Goal: Information Seeking & Learning: Learn about a topic

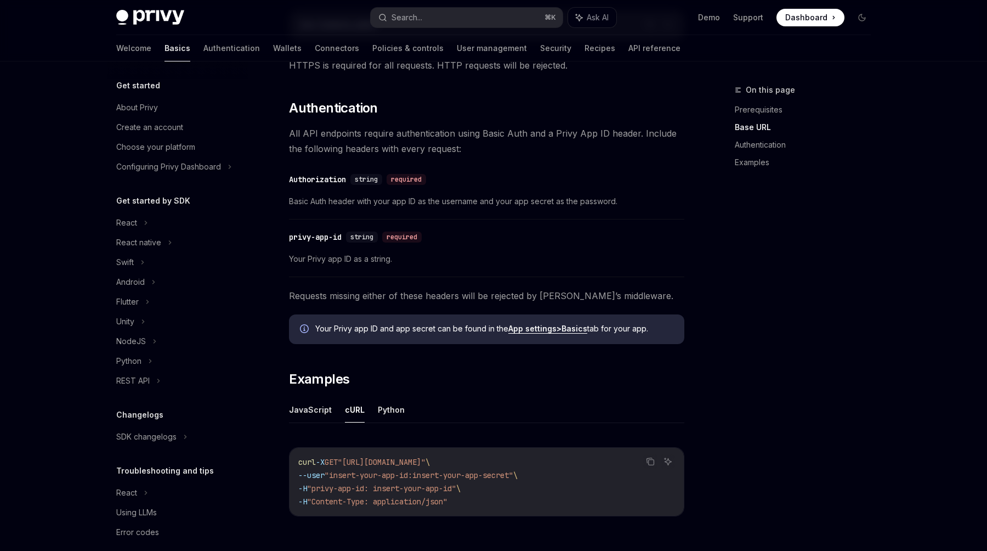
scroll to position [266, 0]
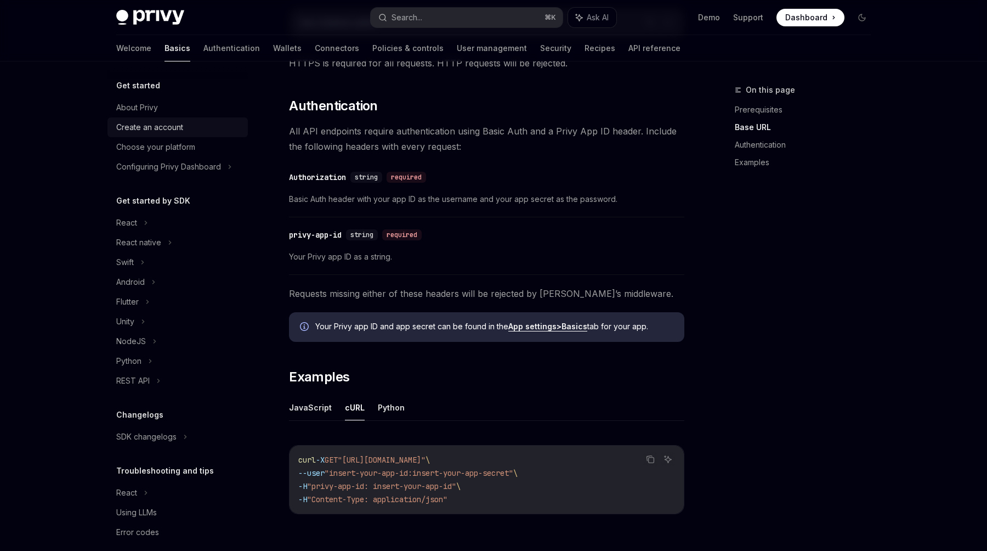
click at [170, 130] on div "Create an account" at bounding box center [149, 127] width 67 height 13
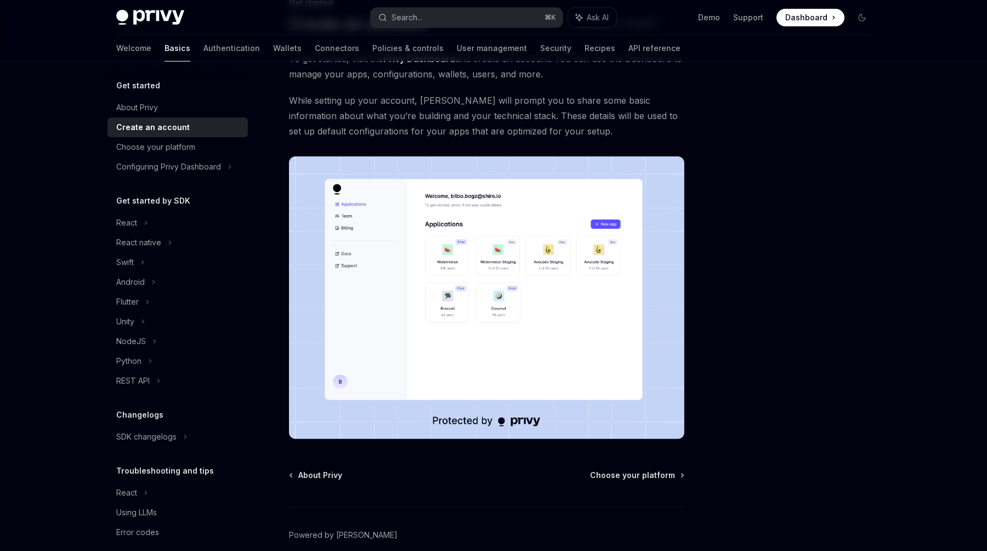
scroll to position [138, 0]
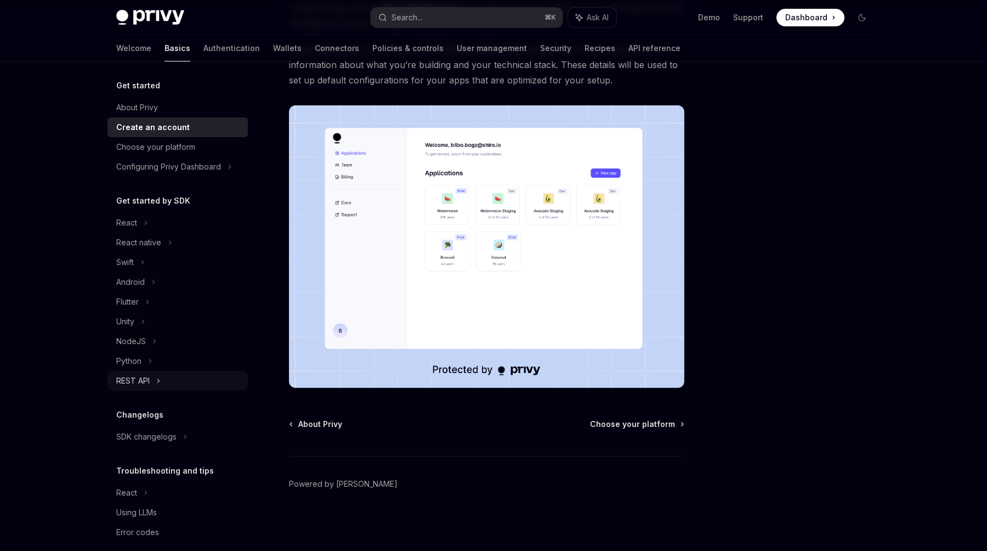
click at [146, 377] on div "REST API" at bounding box center [132, 380] width 33 height 13
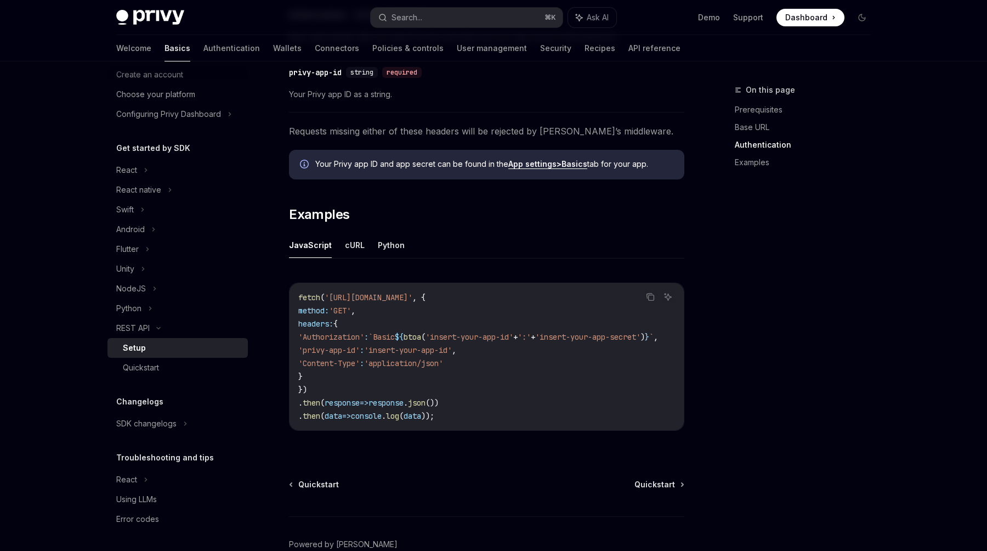
scroll to position [436, 0]
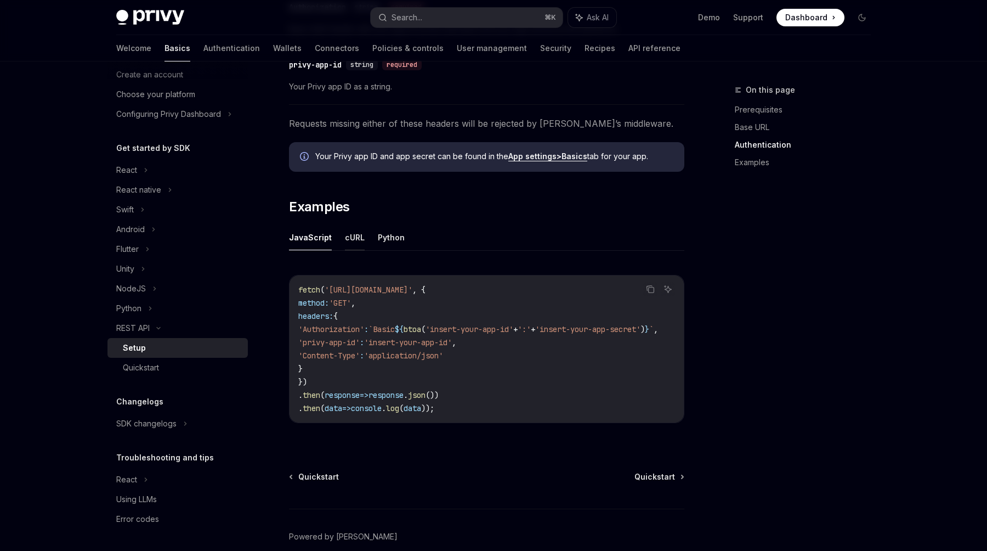
click at [345, 237] on button "cURL" at bounding box center [355, 237] width 20 height 26
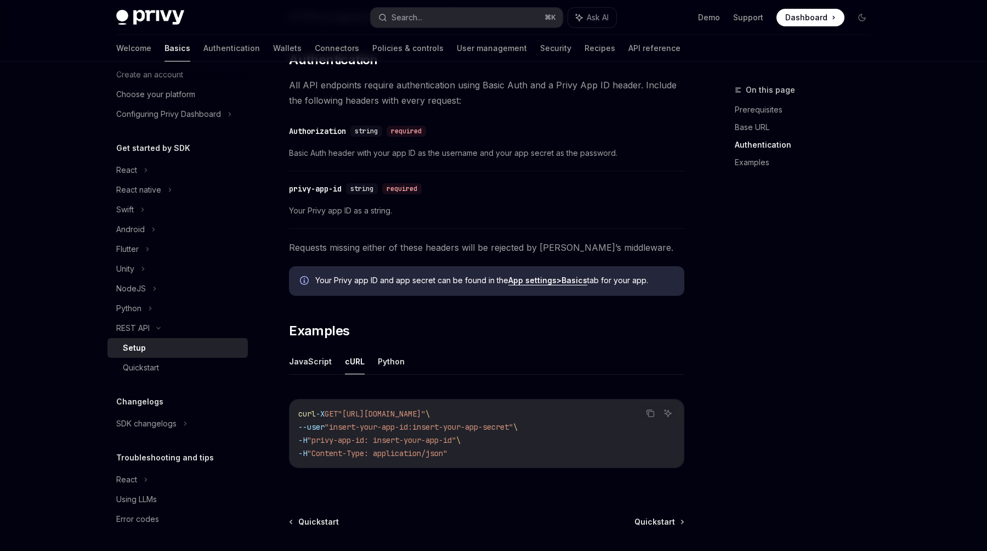
scroll to position [311, 0]
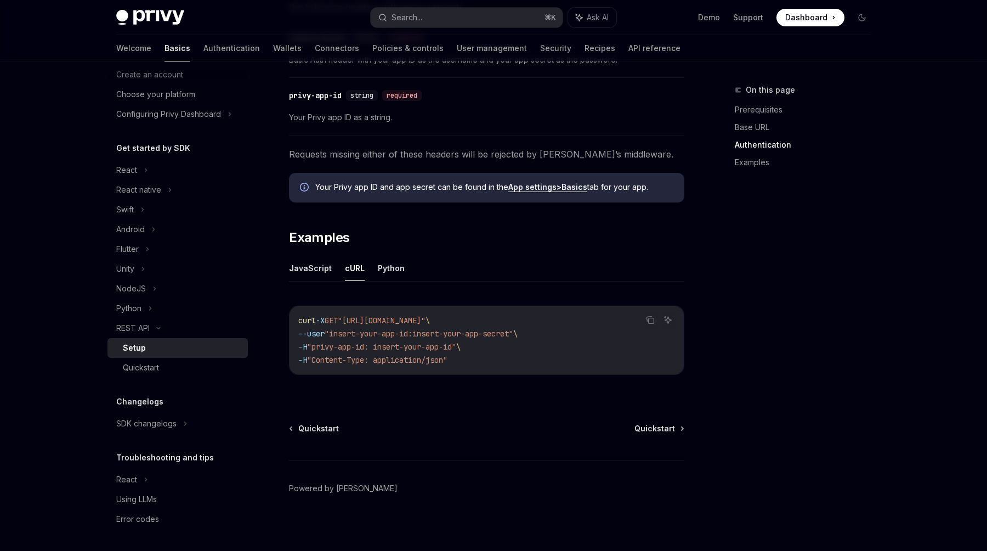
click at [46, 310] on div "Privy Docs home page Search... ⌘ K Ask AI Demo Support Dashboard Dashboard Sear…" at bounding box center [493, 75] width 987 height 960
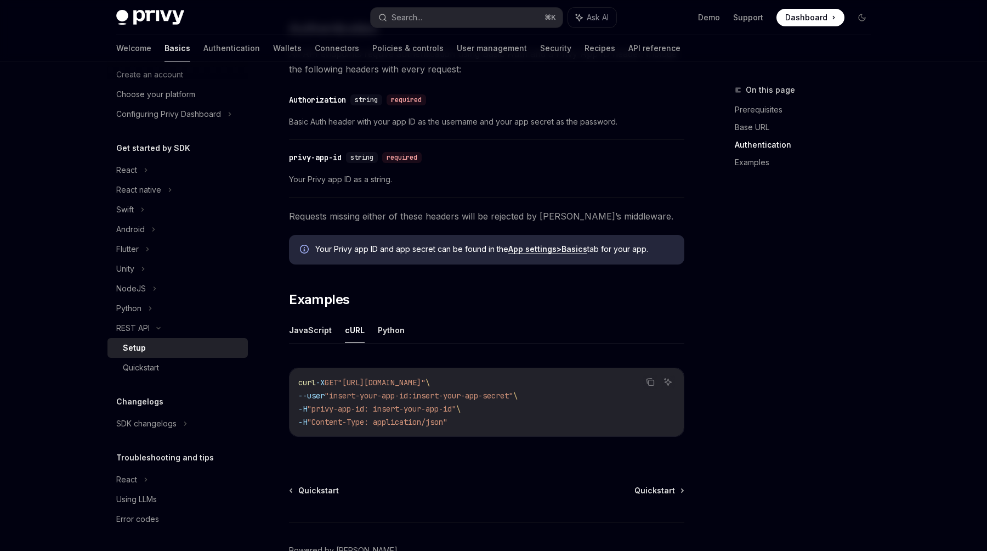
scroll to position [410, 0]
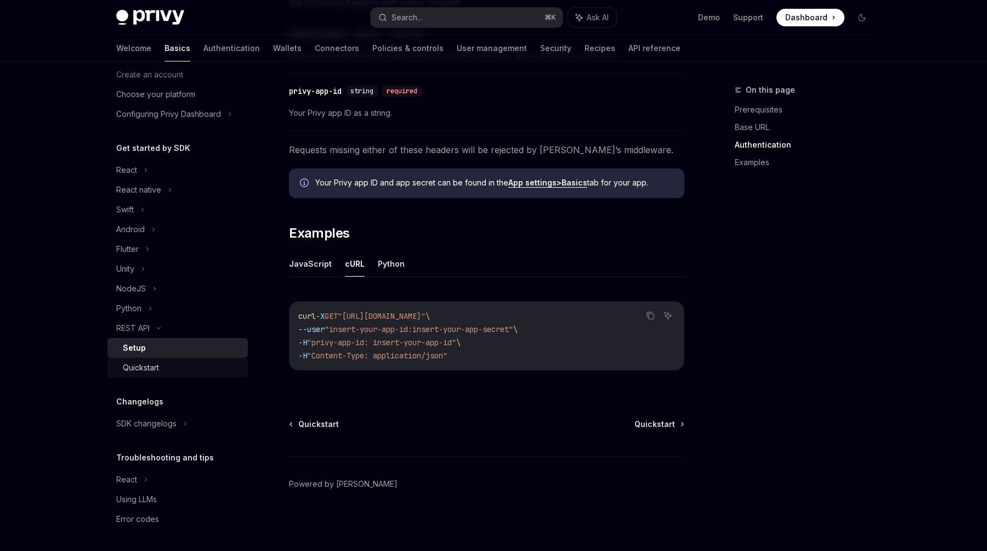
click at [150, 370] on div "Quickstart" at bounding box center [141, 367] width 36 height 13
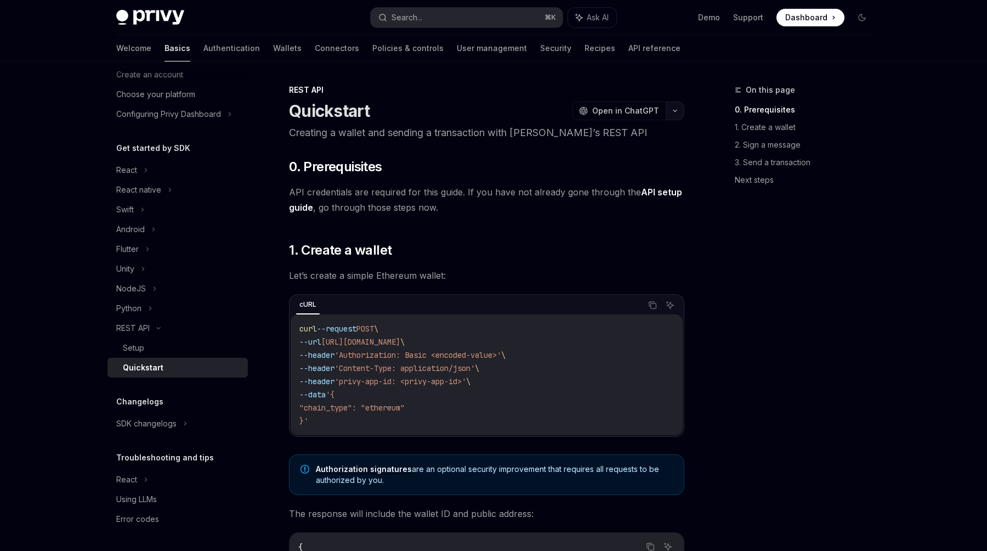
click at [677, 111] on button "button" at bounding box center [675, 110] width 19 height 19
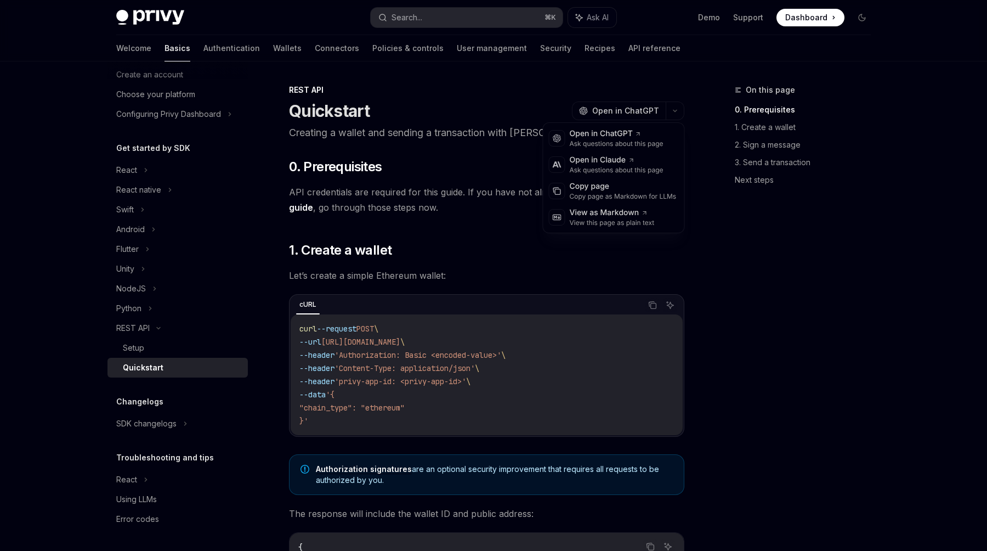
click at [714, 235] on div "On this page 0. Prerequisites 1. Create a wallet 2. Sign a message 3. Send a tr…" at bounding box center [796, 316] width 167 height 467
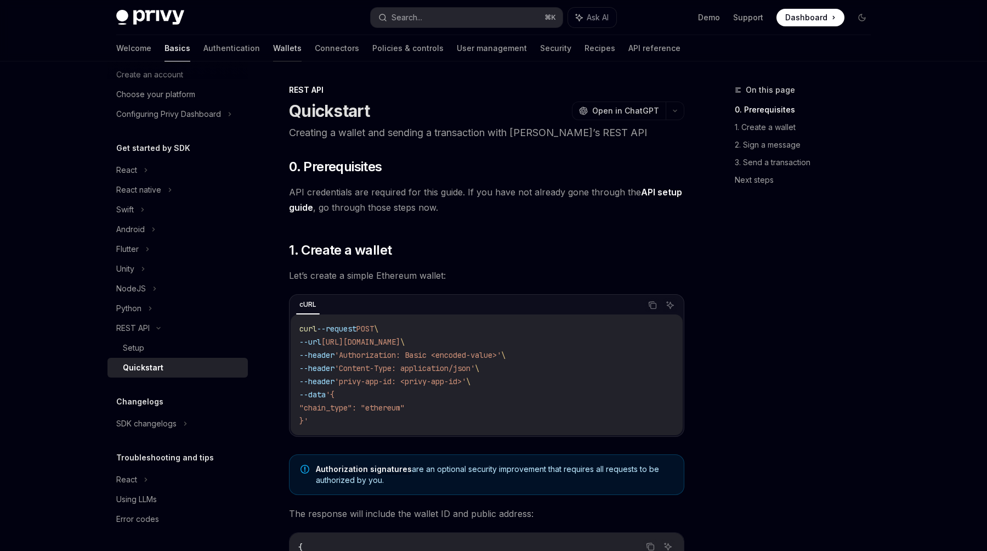
click at [273, 49] on link "Wallets" at bounding box center [287, 48] width 29 height 26
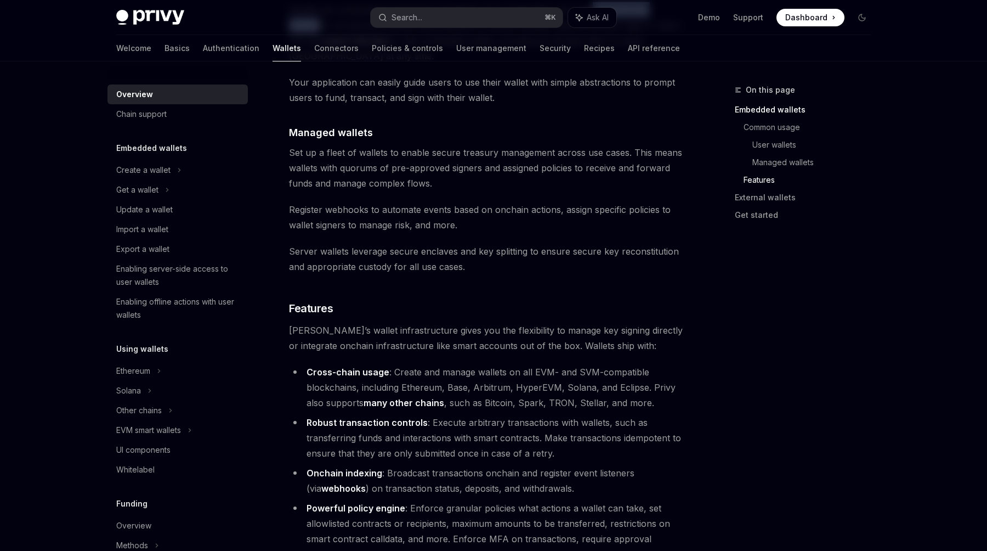
scroll to position [1000, 0]
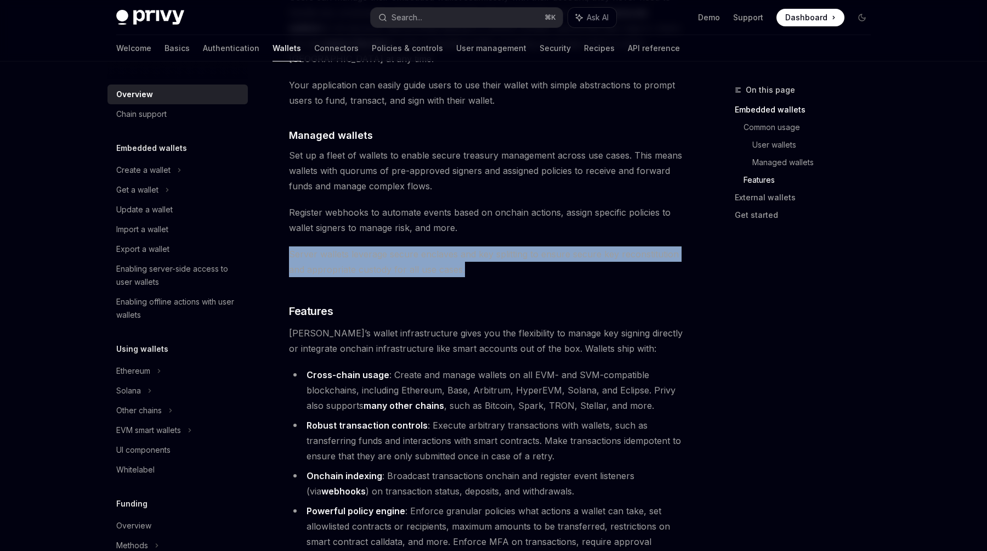
drag, startPoint x: 290, startPoint y: 206, endPoint x: 466, endPoint y: 225, distance: 176.6
click at [466, 246] on span "Server wallets leverage secure enclaves and key splitting to ensure secure key …" at bounding box center [486, 261] width 395 height 31
copy span "Server wallets leverage secure enclaves and key splitting to ensure secure key …"
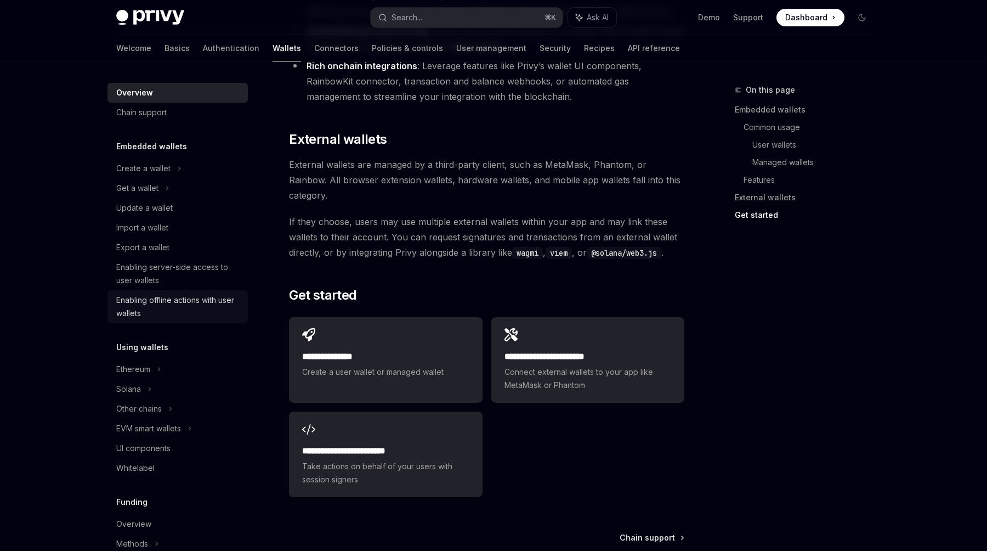
scroll to position [0, 0]
click at [183, 171] on div "Create a wallet" at bounding box center [178, 170] width 140 height 20
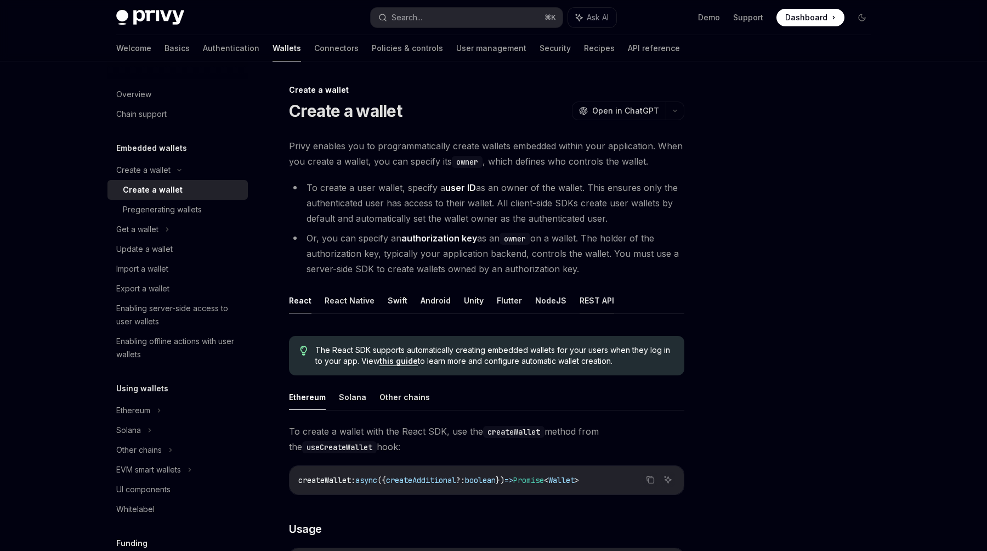
click at [591, 296] on button "REST API" at bounding box center [597, 300] width 35 height 26
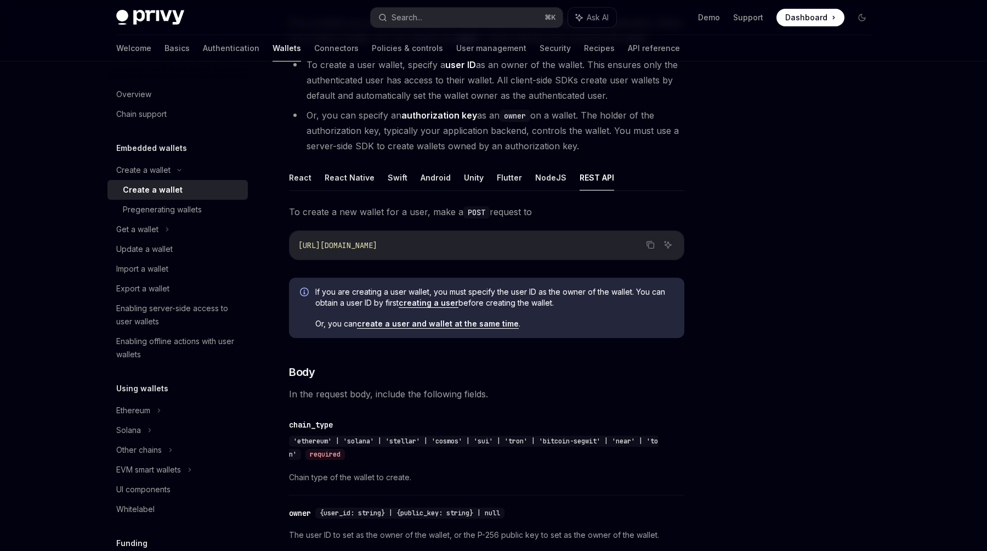
scroll to position [141, 0]
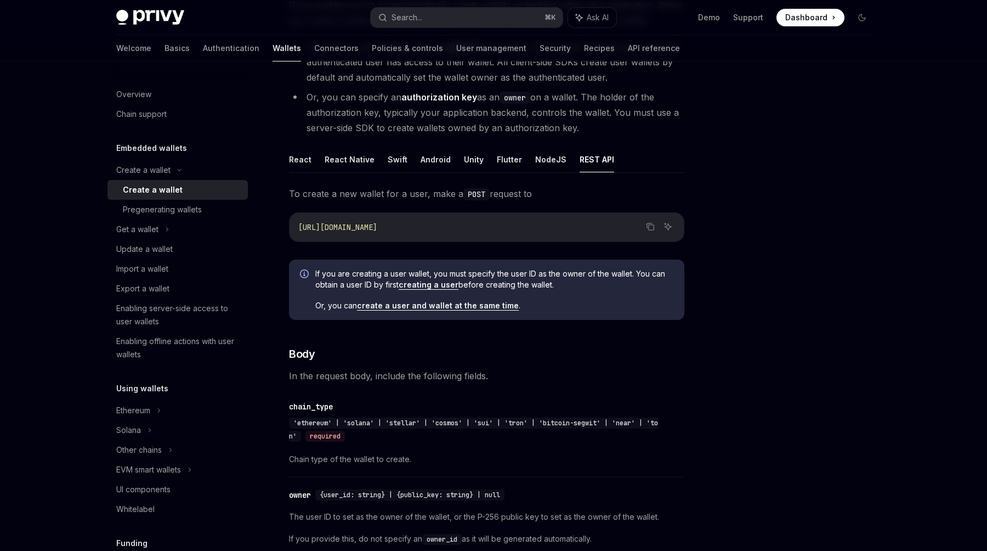
click at [801, 248] on div at bounding box center [796, 316] width 167 height 467
click at [157, 208] on div "Pregenerating wallets" at bounding box center [162, 209] width 79 height 13
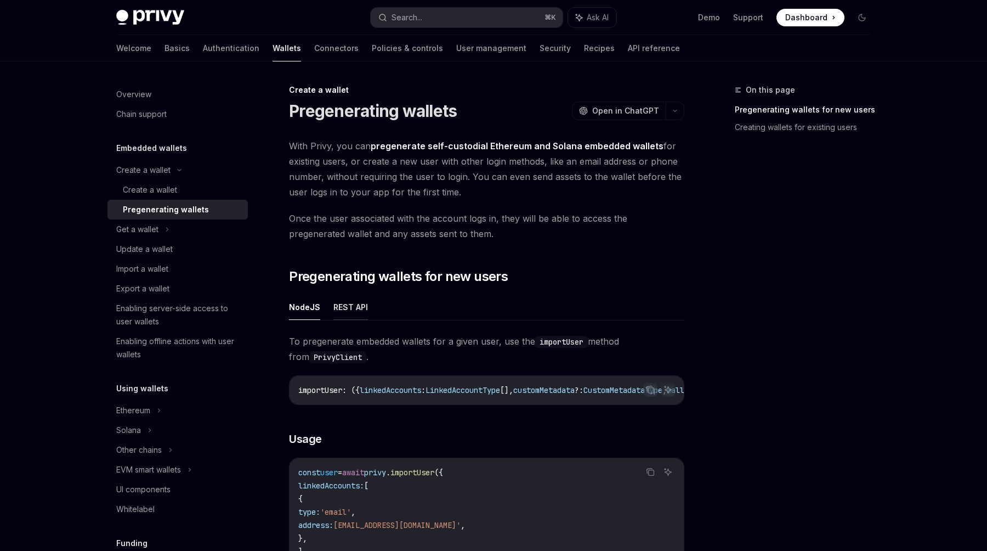
click at [357, 311] on button "REST API" at bounding box center [351, 307] width 35 height 26
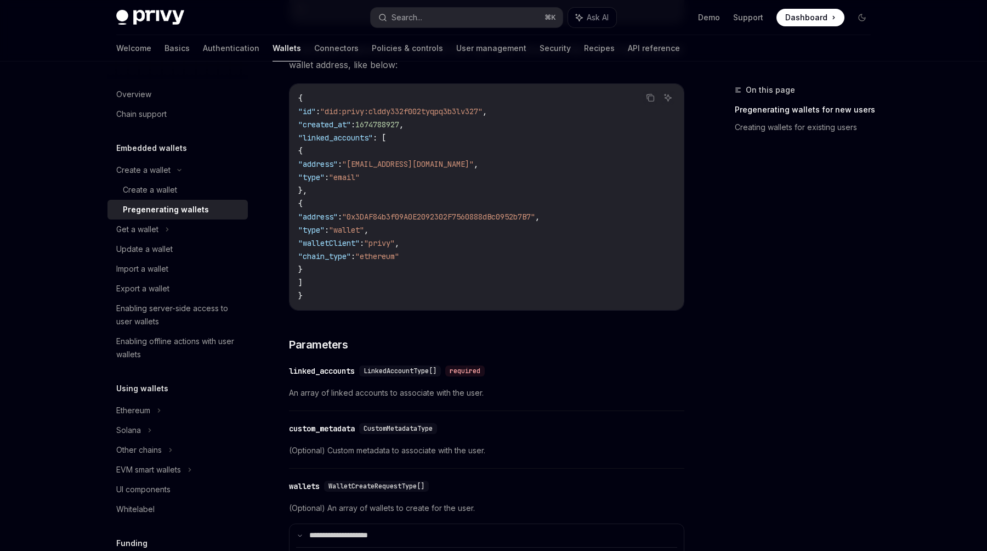
scroll to position [616, 0]
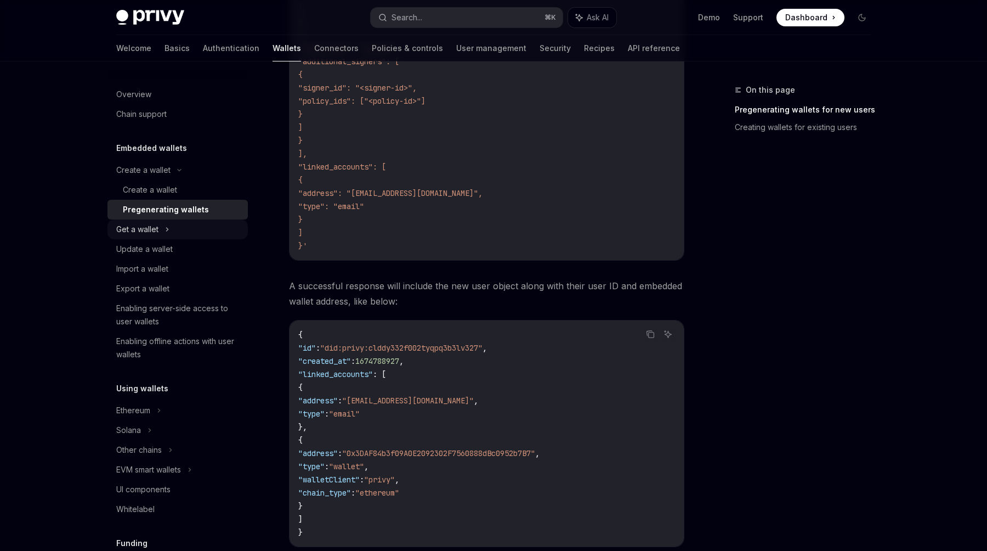
click at [162, 227] on div "Get a wallet" at bounding box center [178, 229] width 140 height 20
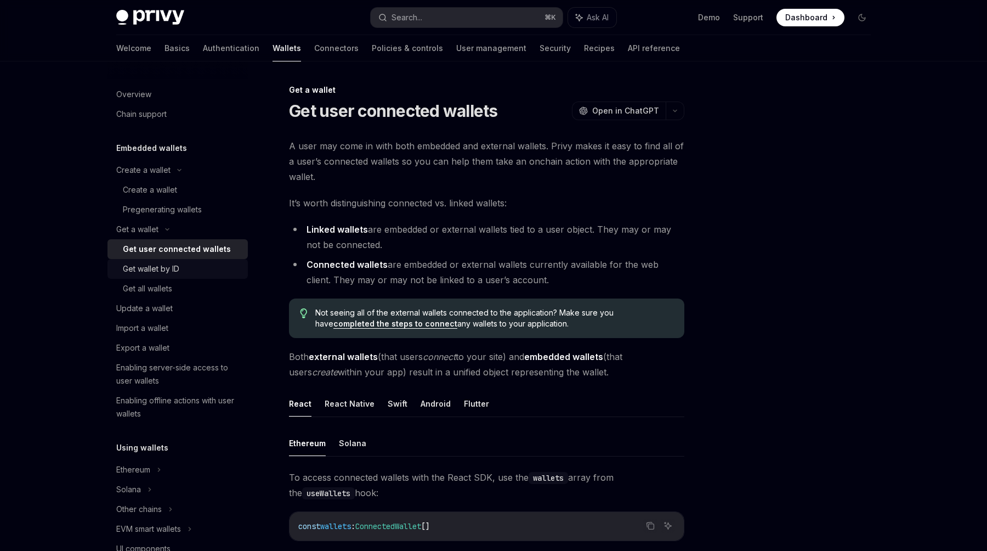
click at [157, 271] on div "Get wallet by ID" at bounding box center [151, 268] width 56 height 13
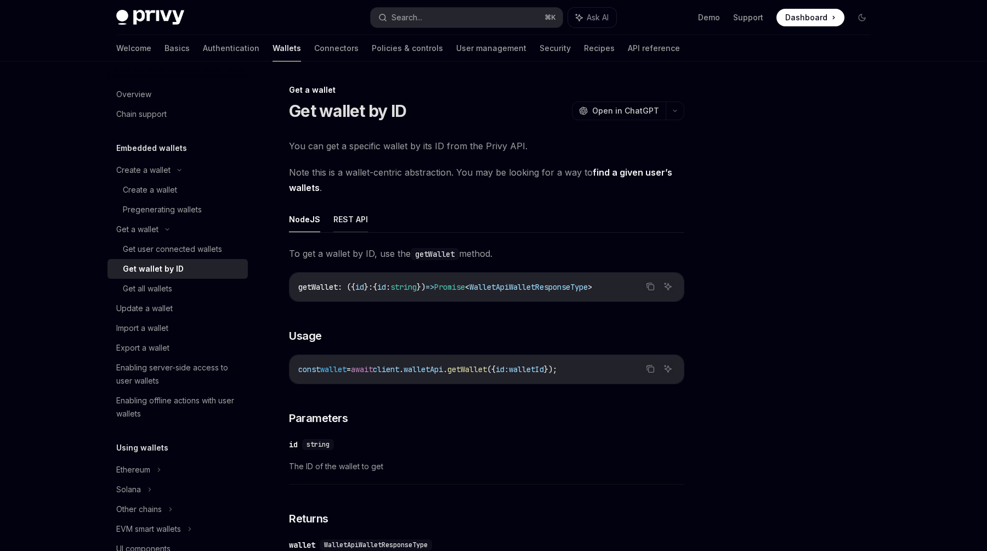
click at [351, 213] on button "REST API" at bounding box center [351, 219] width 35 height 26
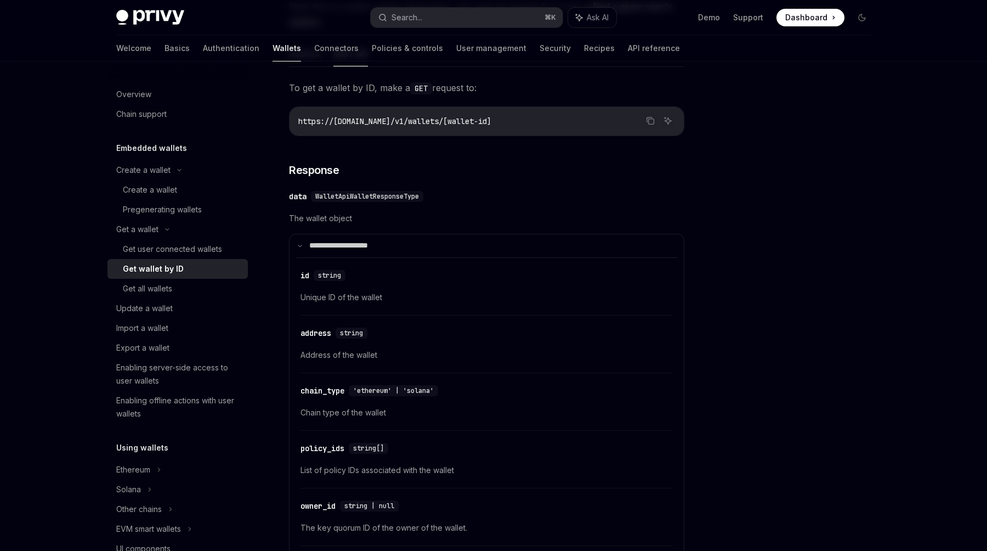
scroll to position [172, 0]
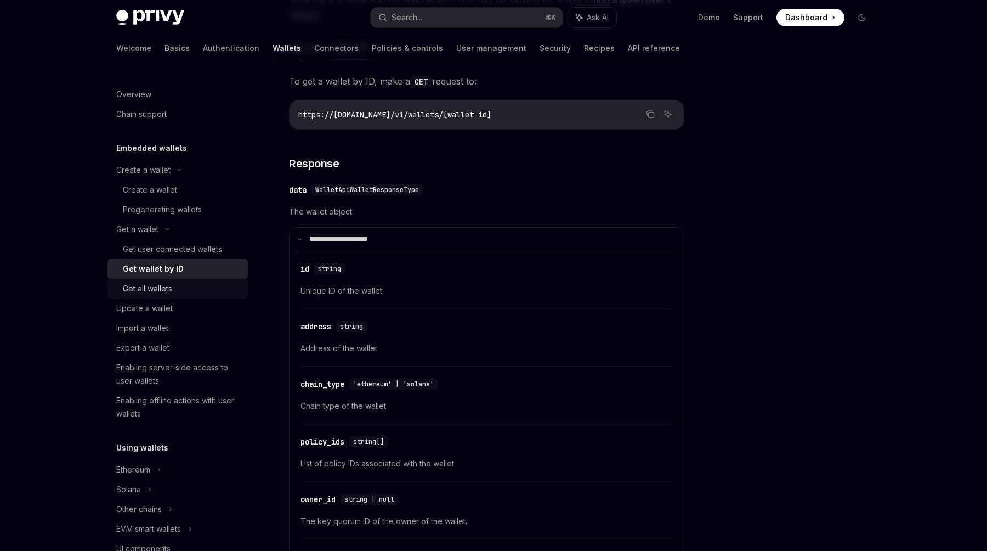
click at [151, 286] on div "Get all wallets" at bounding box center [147, 288] width 49 height 13
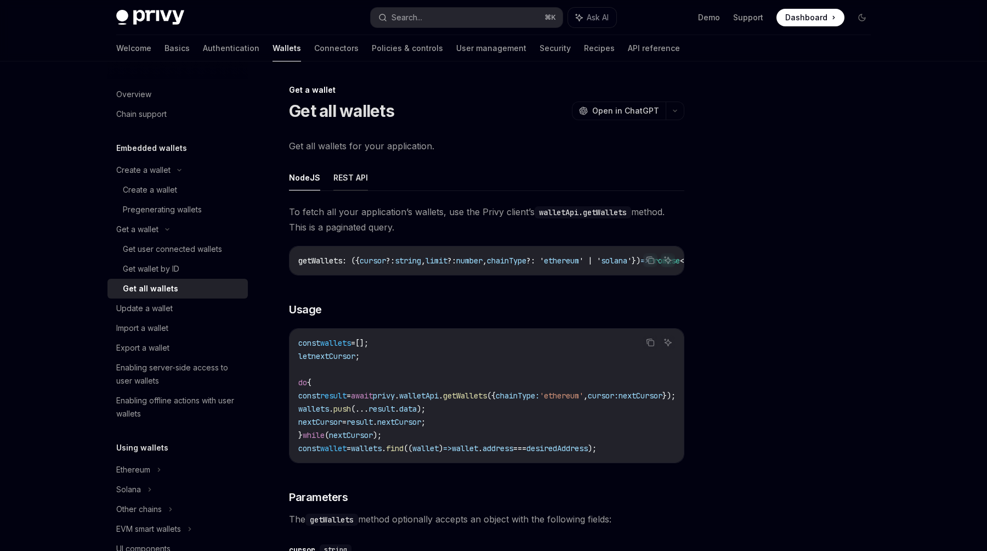
click at [357, 176] on button "REST API" at bounding box center [351, 178] width 35 height 26
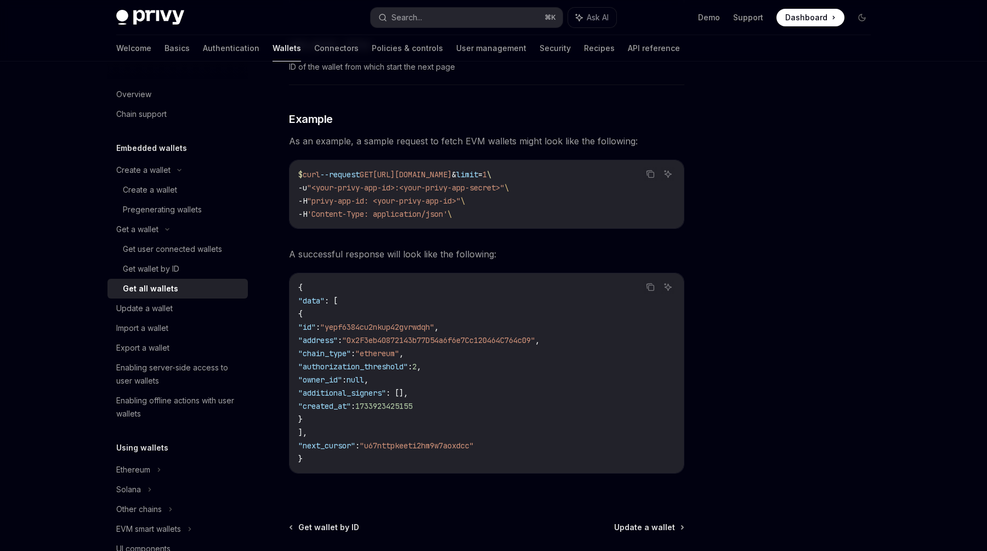
scroll to position [1113, 0]
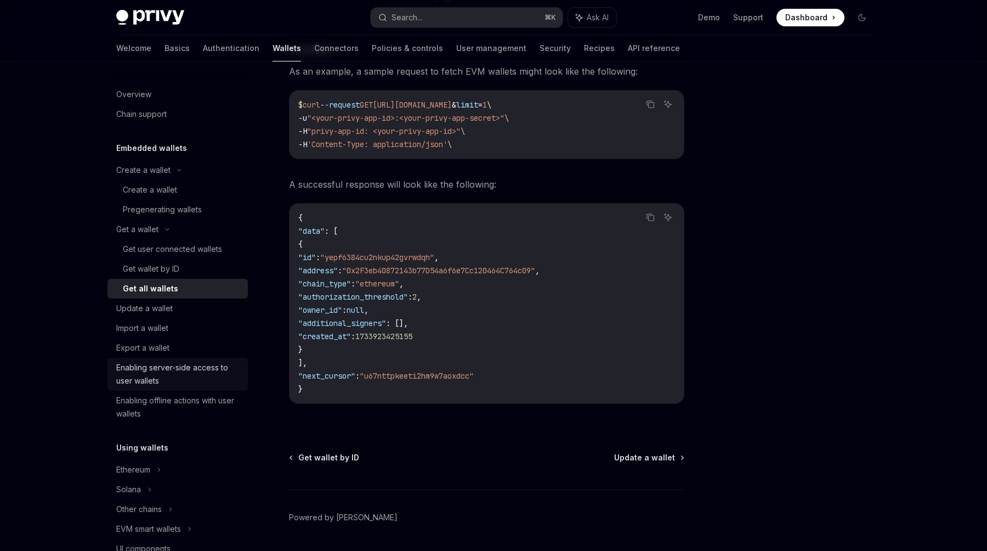
click at [151, 377] on div "Enabling server-side access to user wallets" at bounding box center [178, 374] width 125 height 26
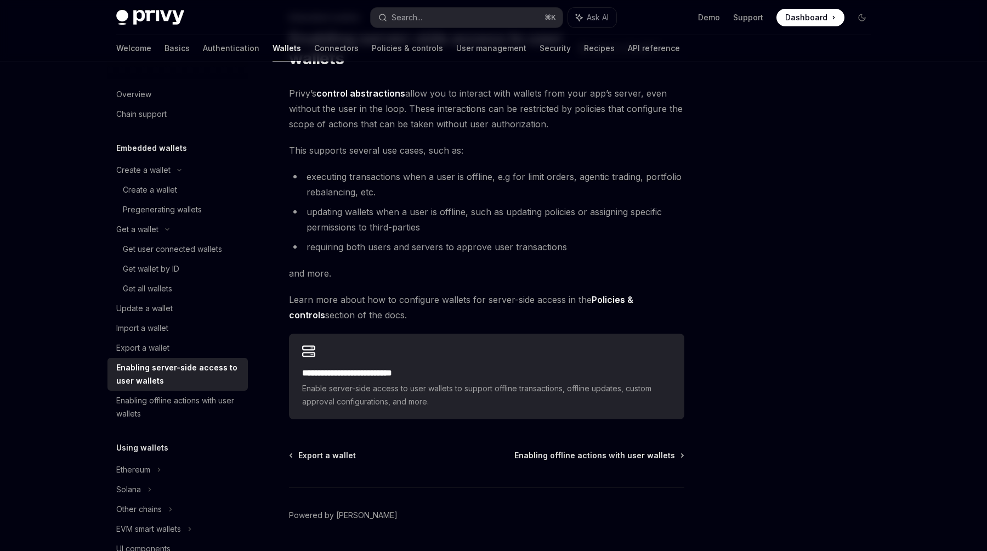
scroll to position [104, 0]
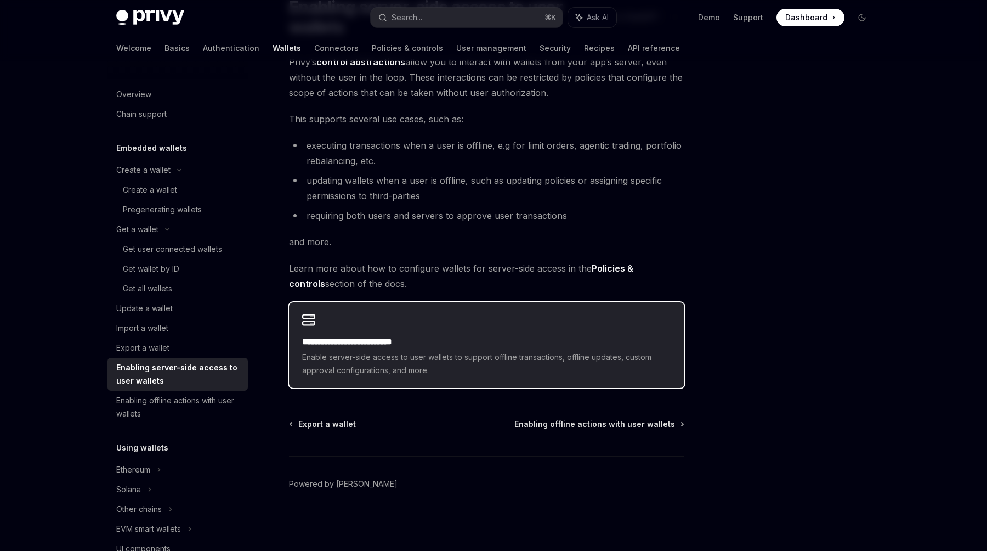
click at [467, 357] on span "Enable server-side access to user wallets to support offline transactions, offl…" at bounding box center [486, 364] width 369 height 26
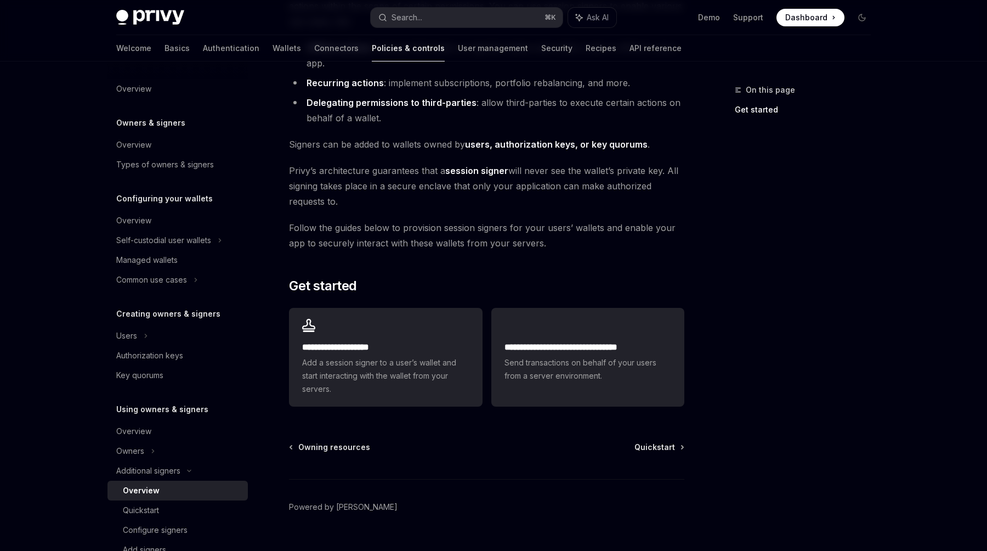
scroll to position [159, 0]
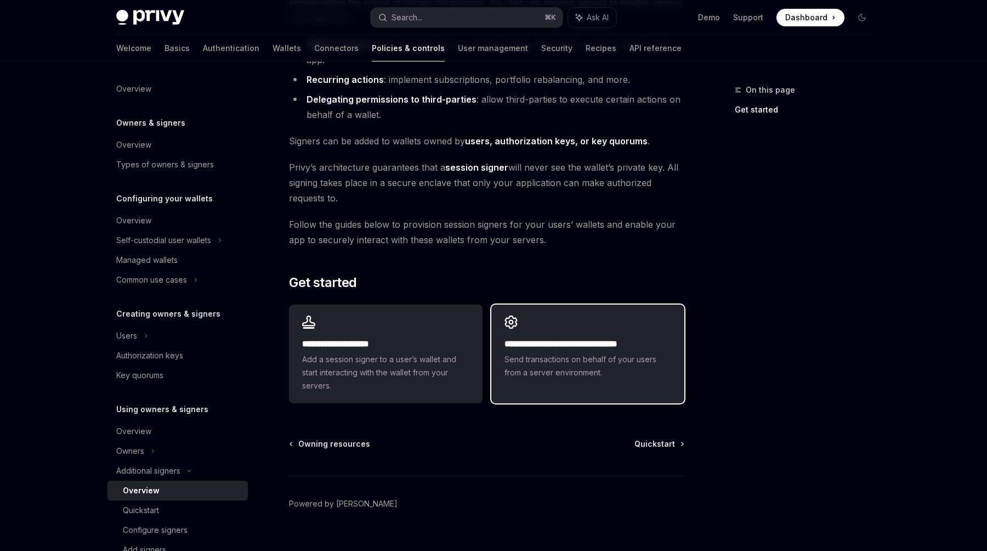
click at [529, 368] on span "Send transactions on behalf of your users from a server environment." at bounding box center [588, 366] width 167 height 26
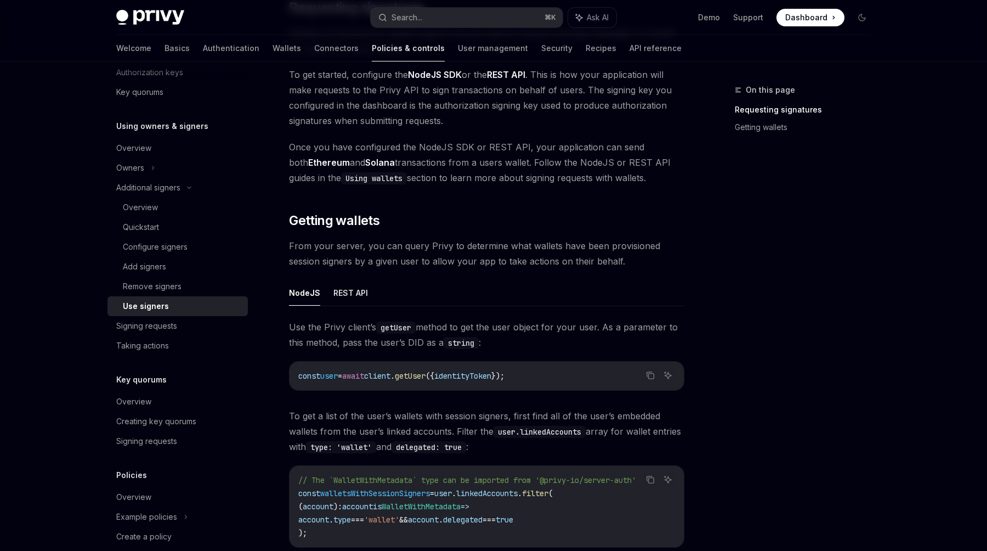
scroll to position [216, 0]
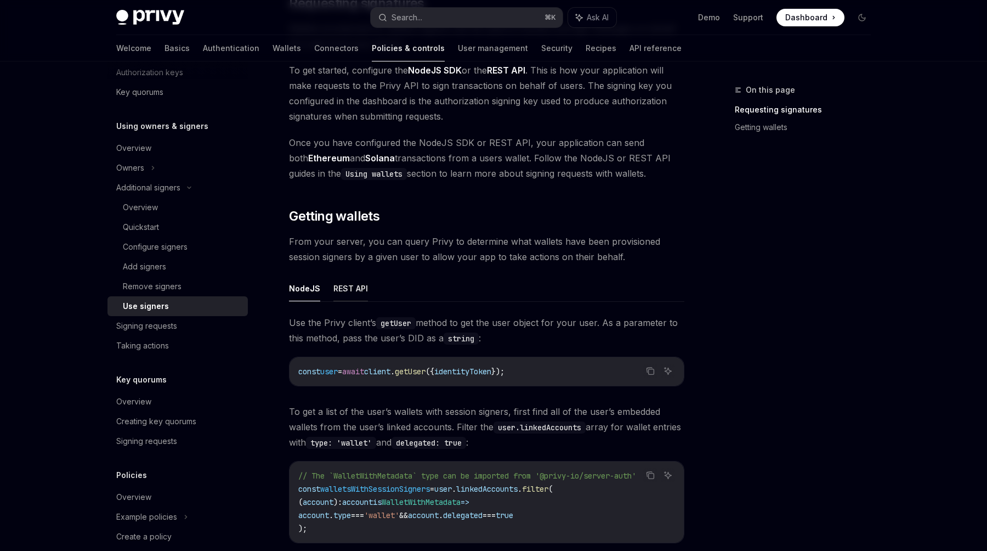
click at [347, 282] on button "REST API" at bounding box center [351, 288] width 35 height 26
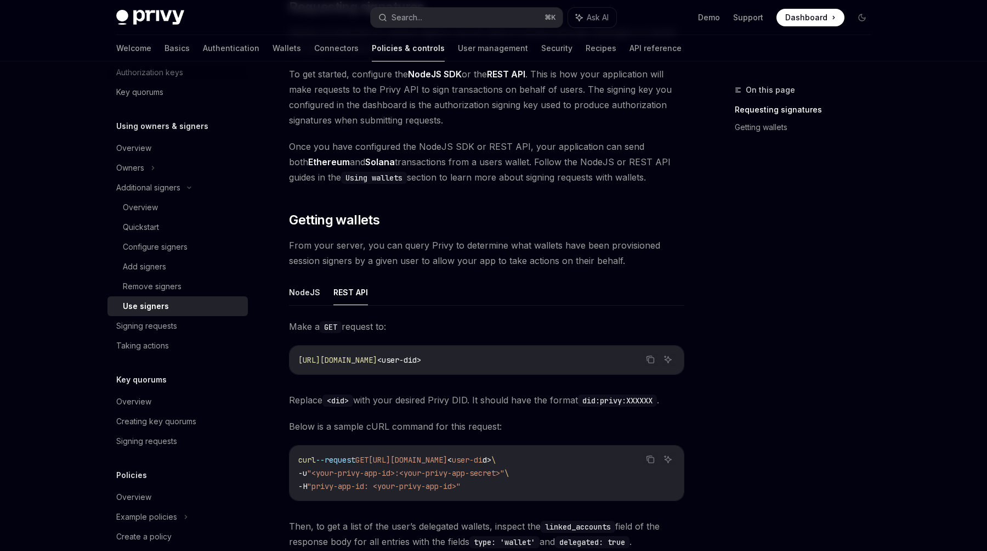
scroll to position [216, 0]
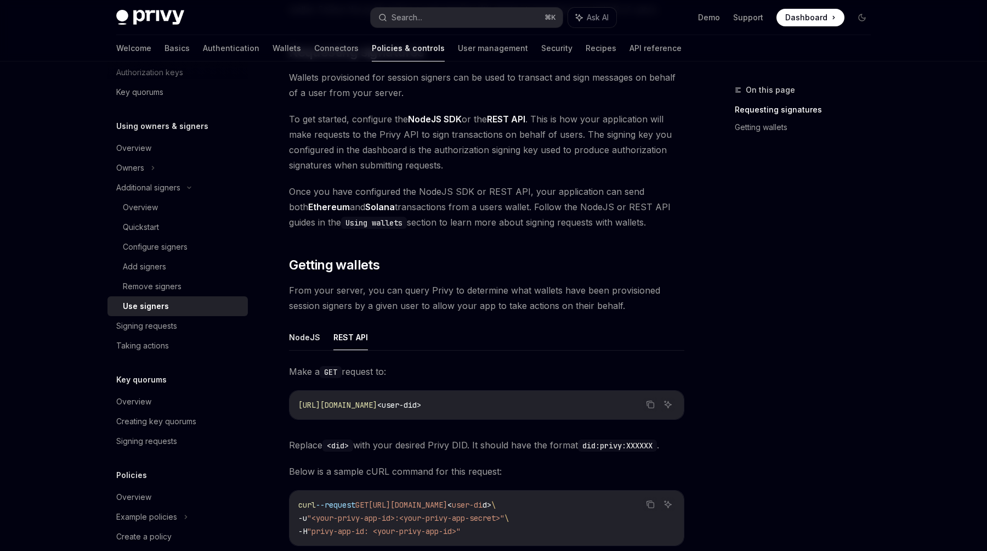
scroll to position [159, 0]
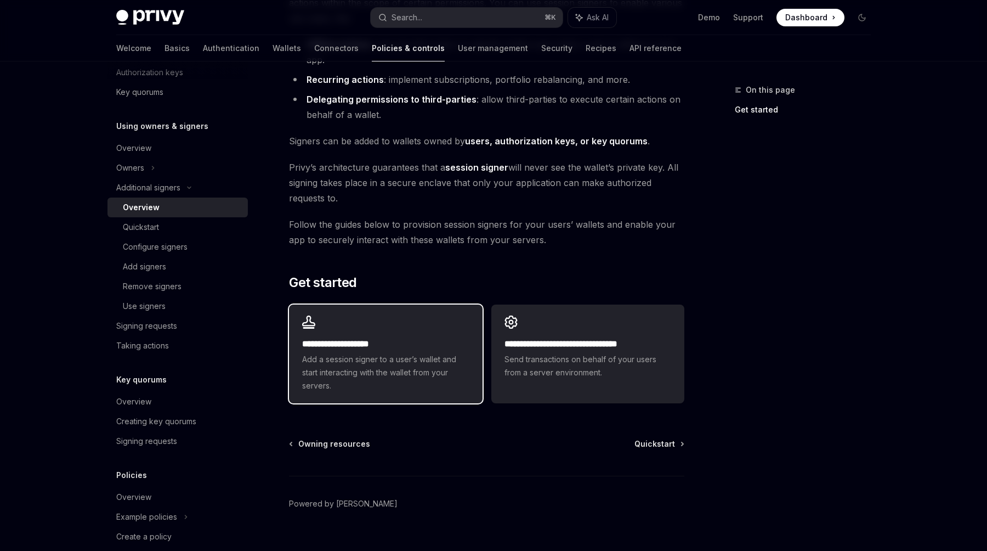
click at [430, 317] on div "**********" at bounding box center [385, 353] width 193 height 99
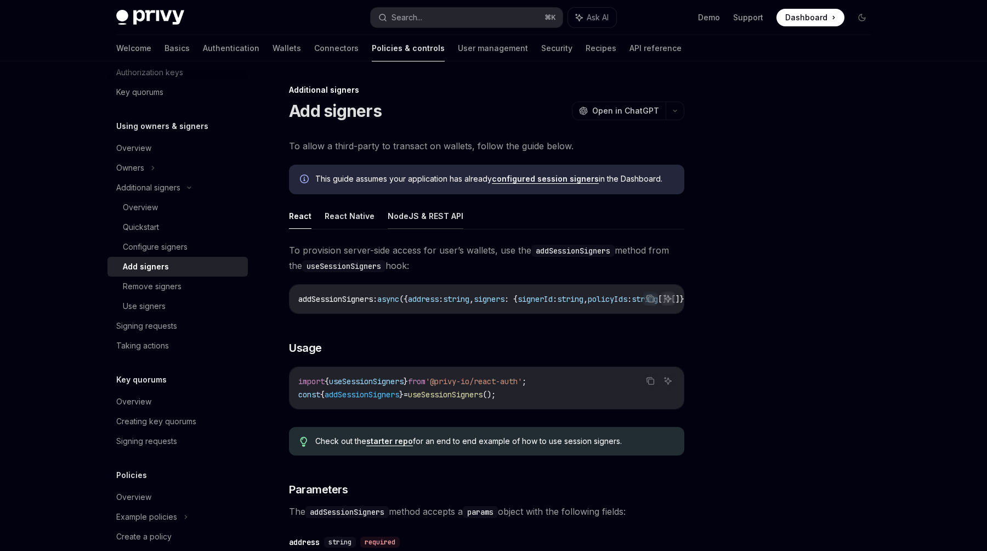
click at [433, 223] on button "NodeJS & REST API" at bounding box center [426, 216] width 76 height 26
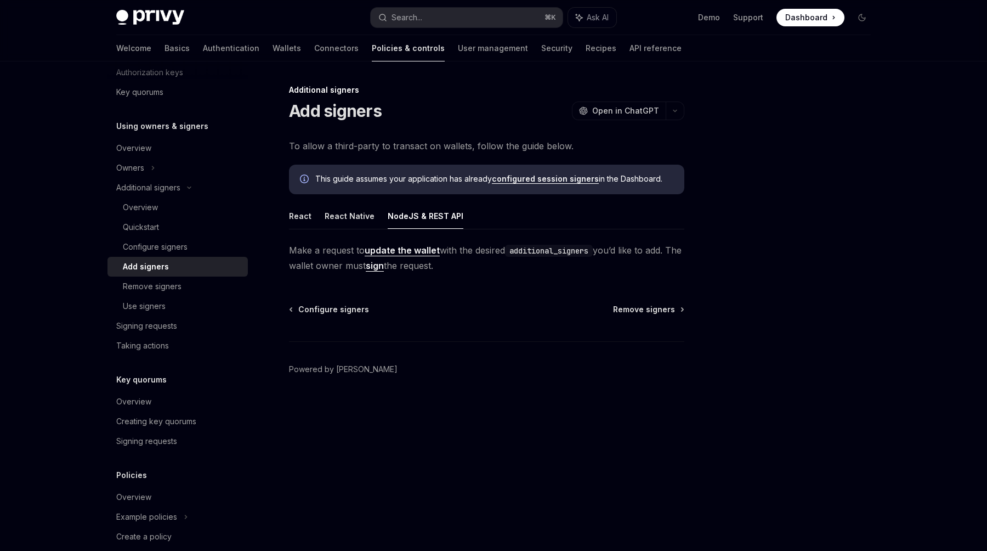
click at [559, 255] on code "additional_signers" at bounding box center [549, 251] width 88 height 12
click at [156, 307] on div "Use signers" at bounding box center [144, 306] width 43 height 13
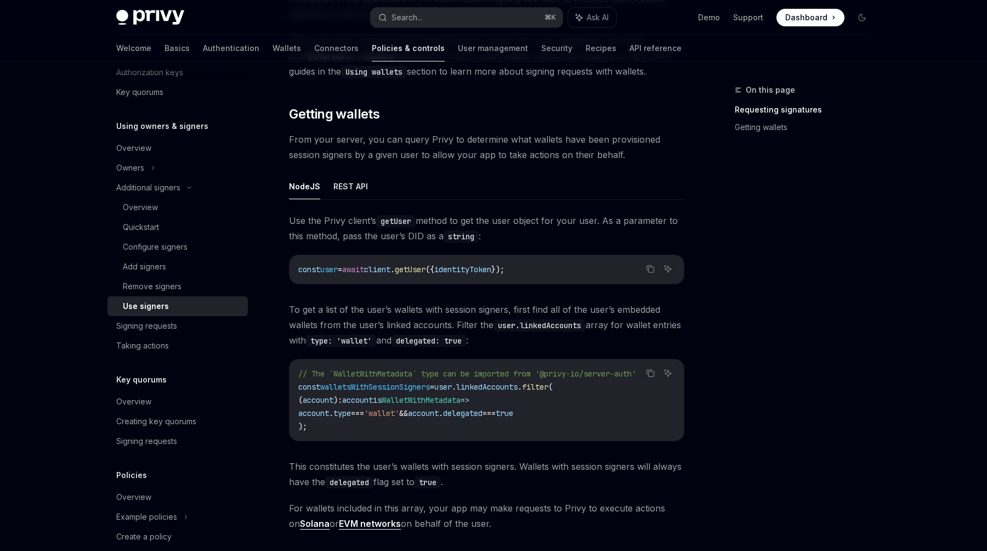
scroll to position [332, 0]
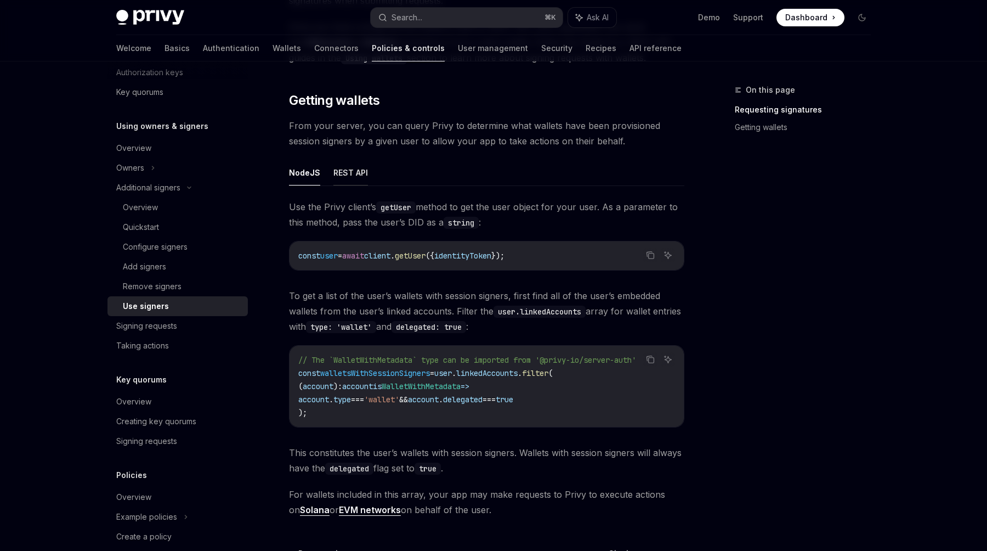
click at [353, 165] on button "REST API" at bounding box center [351, 173] width 35 height 26
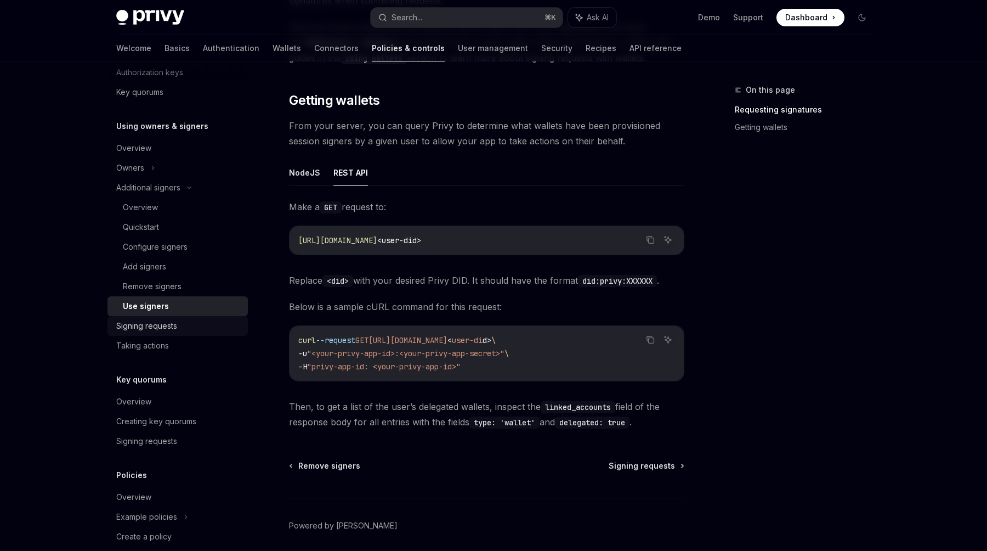
click at [154, 327] on div "Signing requests" at bounding box center [146, 325] width 61 height 13
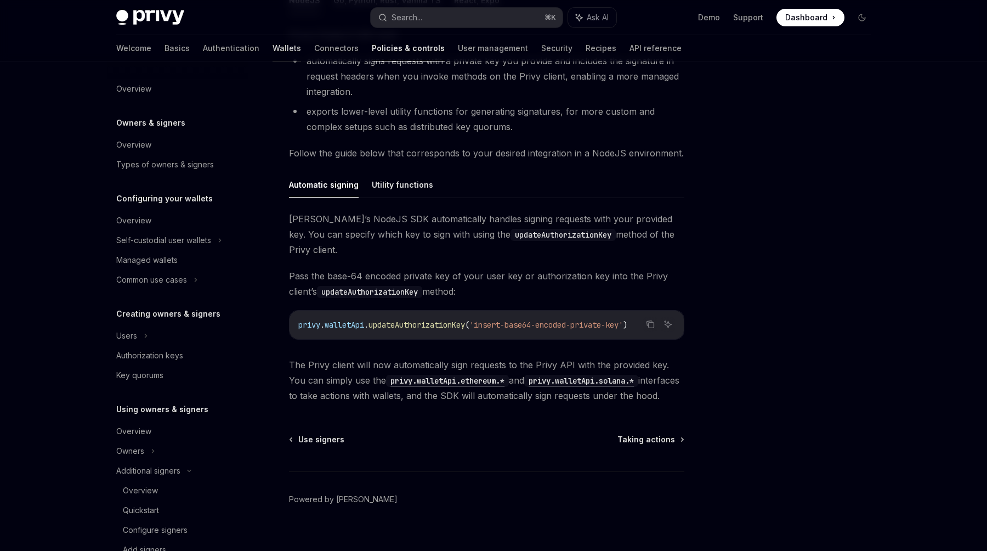
click at [273, 47] on link "Wallets" at bounding box center [287, 48] width 29 height 26
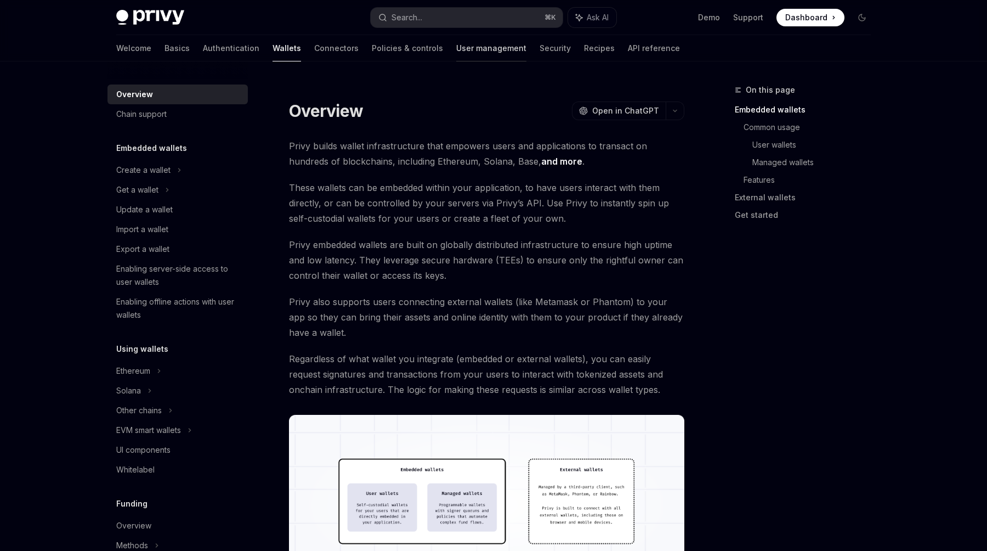
click at [456, 50] on link "User management" at bounding box center [491, 48] width 70 height 26
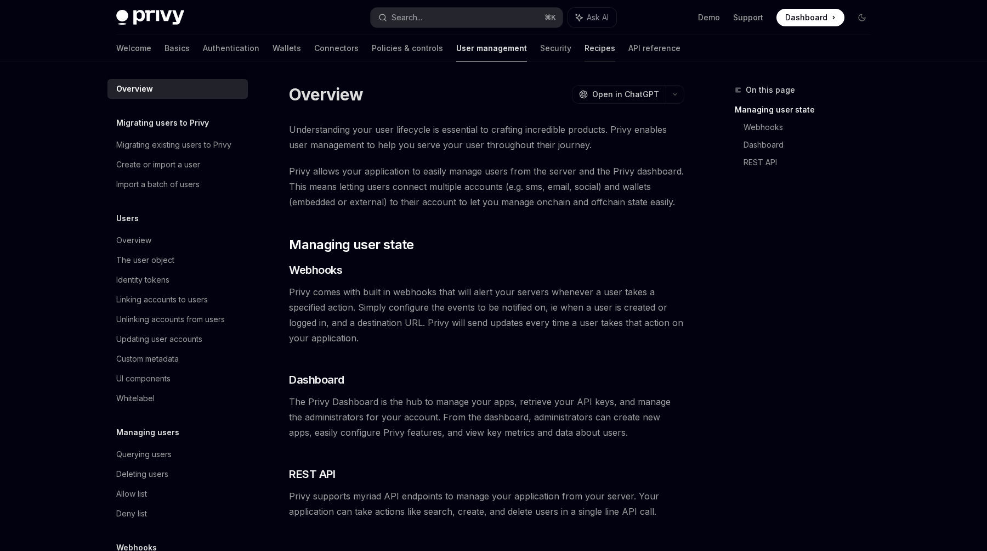
click at [585, 53] on link "Recipes" at bounding box center [600, 48] width 31 height 26
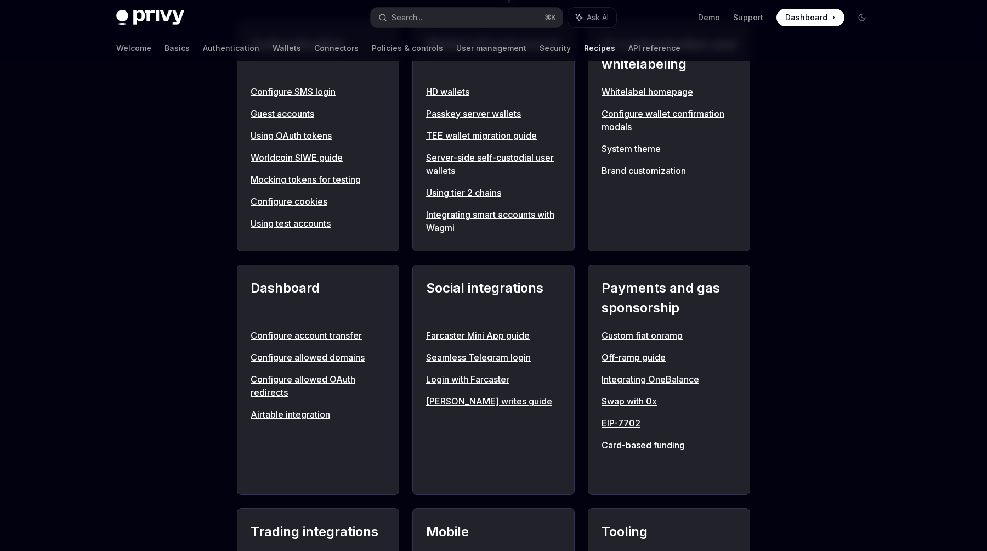
scroll to position [492, 0]
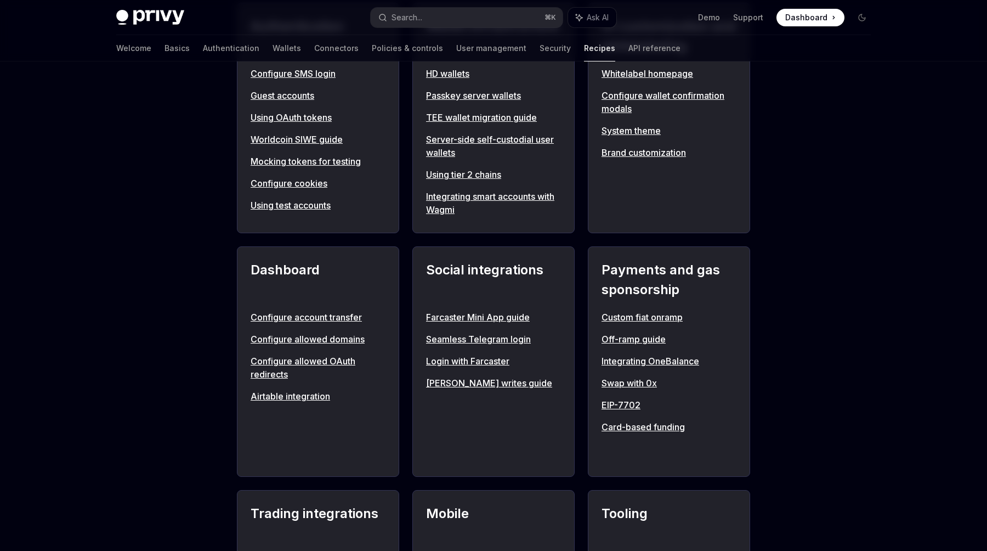
click at [626, 402] on link "EIP-7702" at bounding box center [669, 404] width 135 height 13
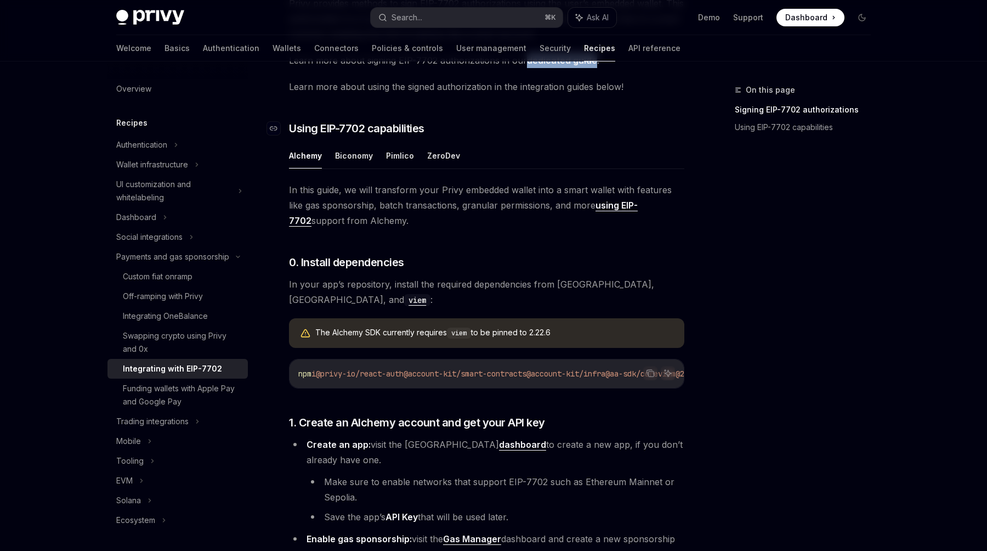
scroll to position [315, 0]
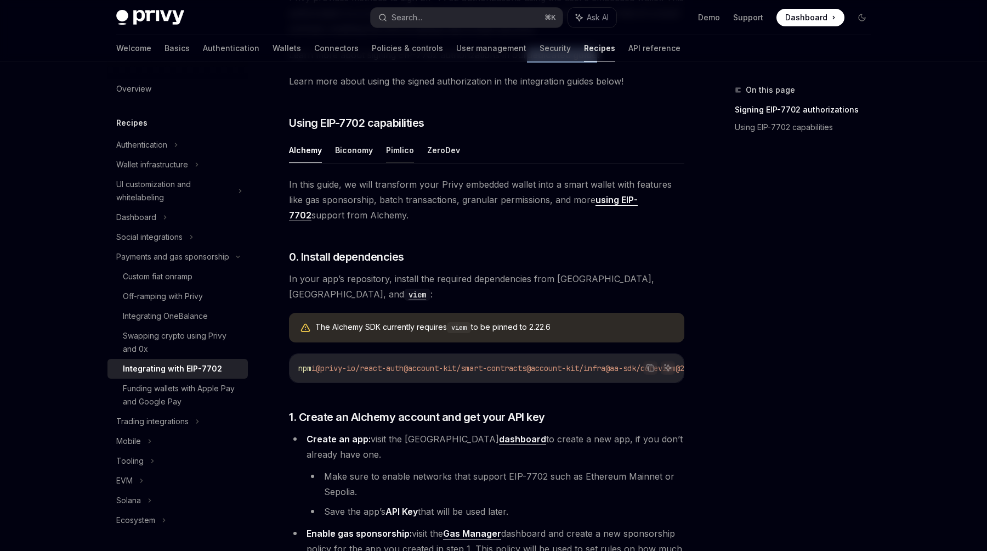
click at [399, 151] on button "Pimlico" at bounding box center [400, 150] width 28 height 26
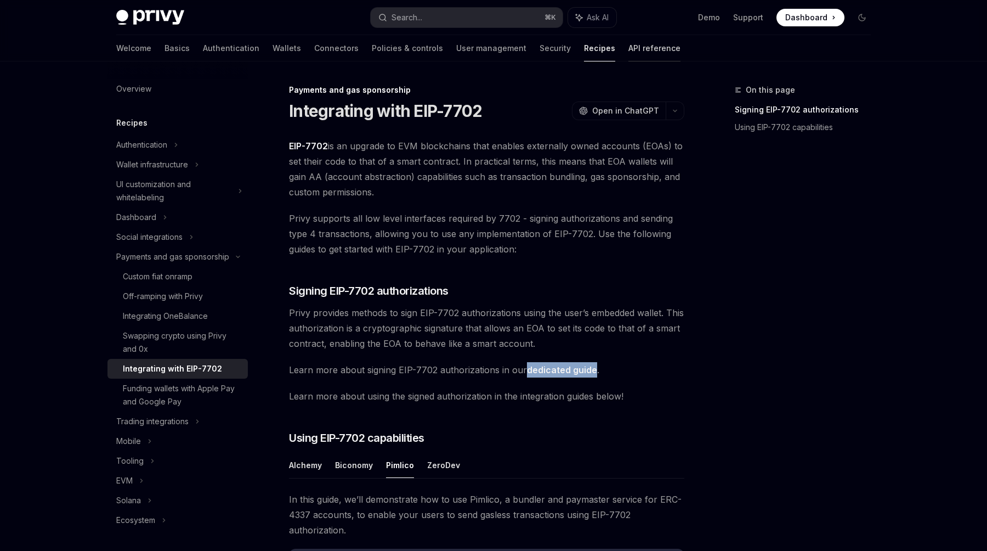
click at [629, 45] on link "API reference" at bounding box center [655, 48] width 52 height 26
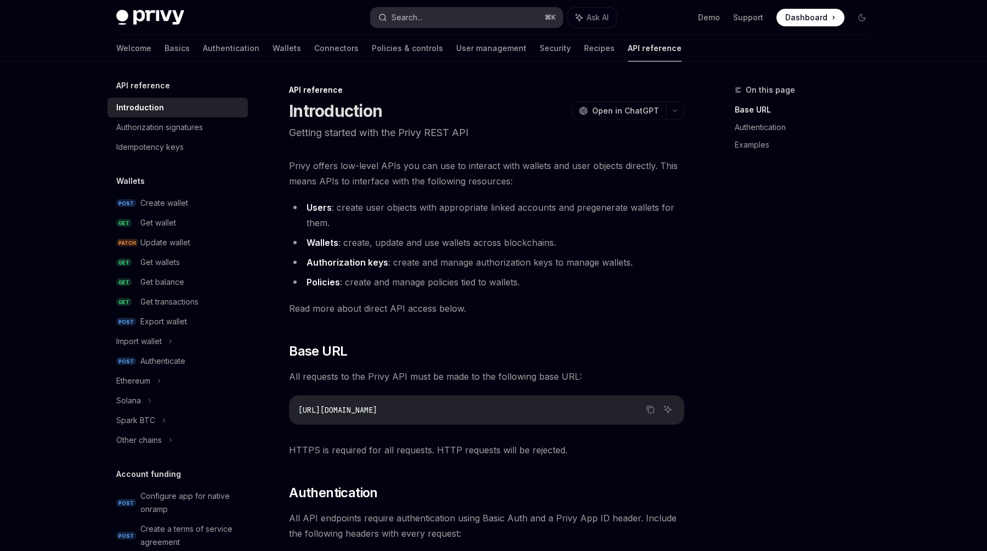
click at [467, 15] on button "Search... ⌘ K" at bounding box center [467, 18] width 192 height 20
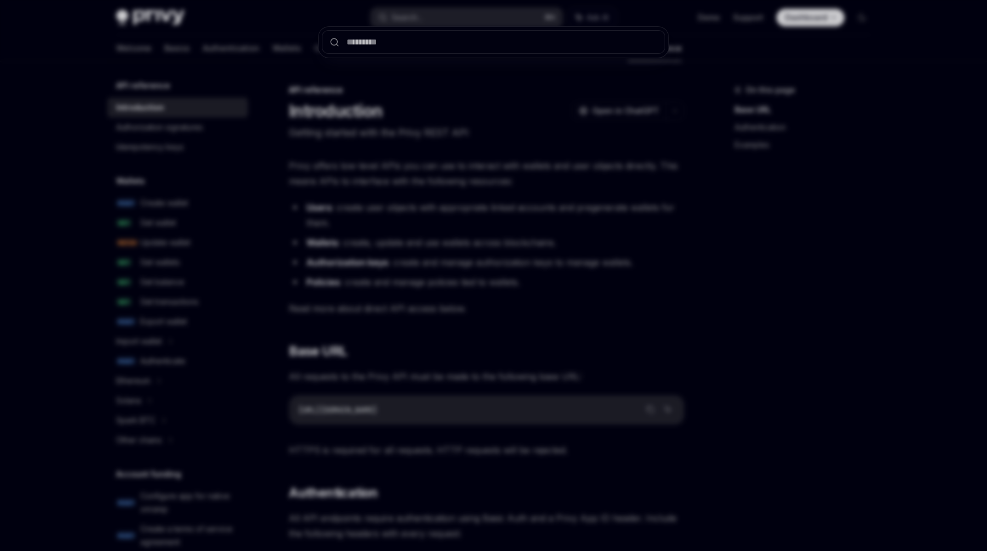
click at [436, 97] on div at bounding box center [493, 275] width 987 height 551
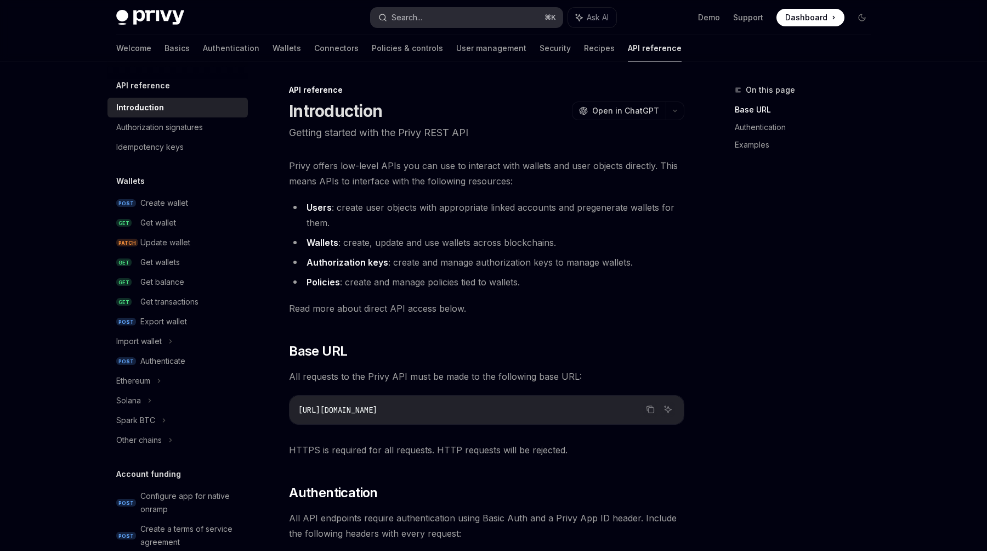
click at [467, 23] on button "Search... ⌘ K" at bounding box center [467, 18] width 192 height 20
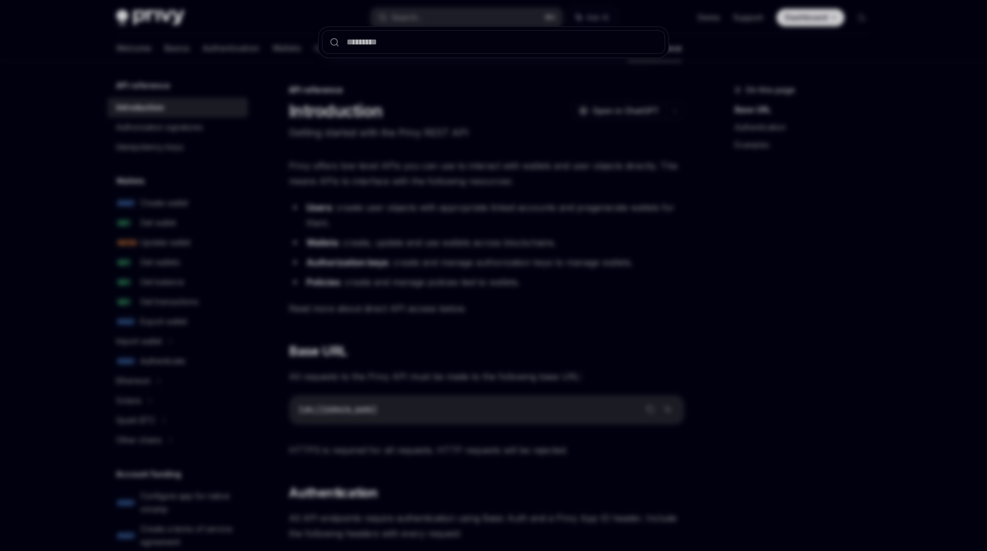
click at [505, 142] on div at bounding box center [493, 275] width 987 height 551
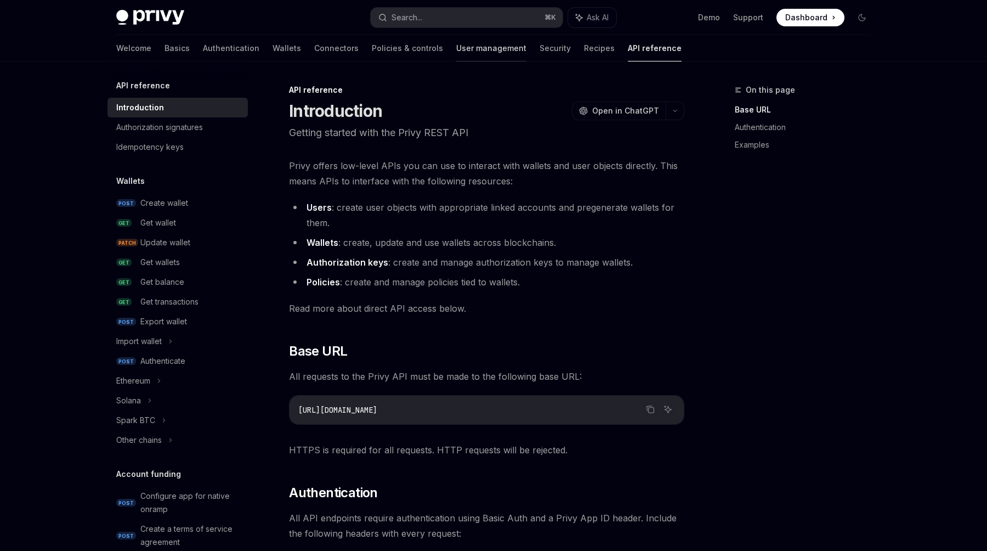
click at [456, 54] on link "User management" at bounding box center [491, 48] width 70 height 26
type textarea "*"
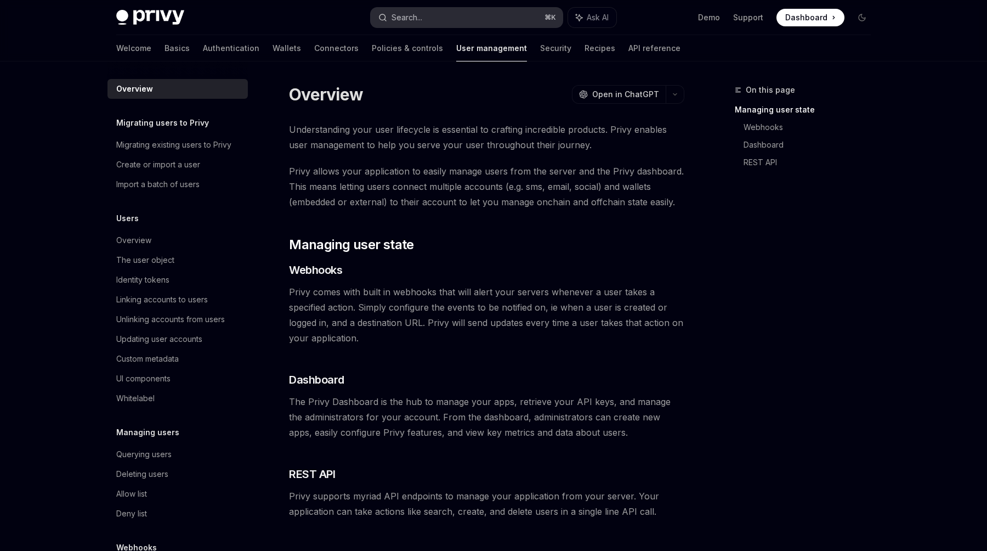
click at [438, 13] on button "Search... ⌘ K" at bounding box center [467, 18] width 192 height 20
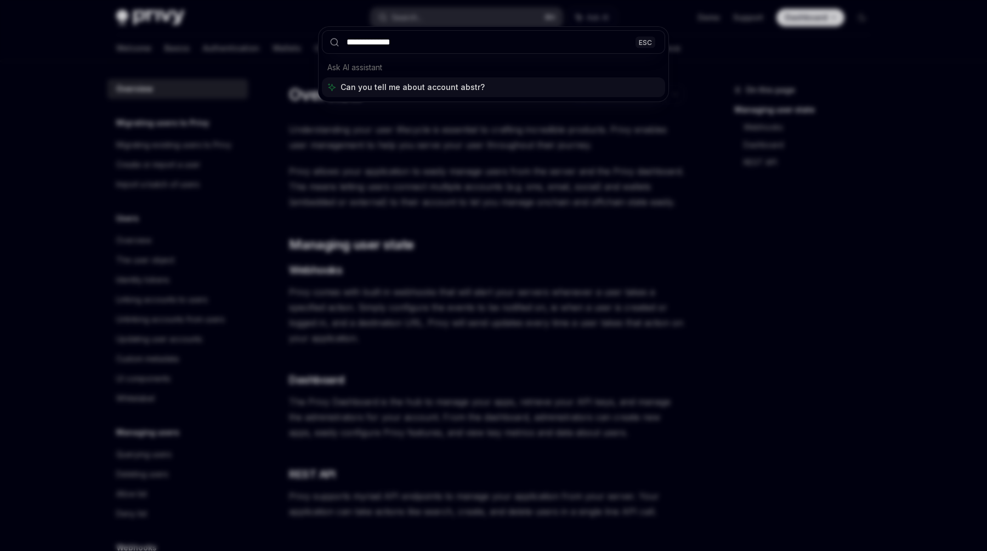
type input "**********"
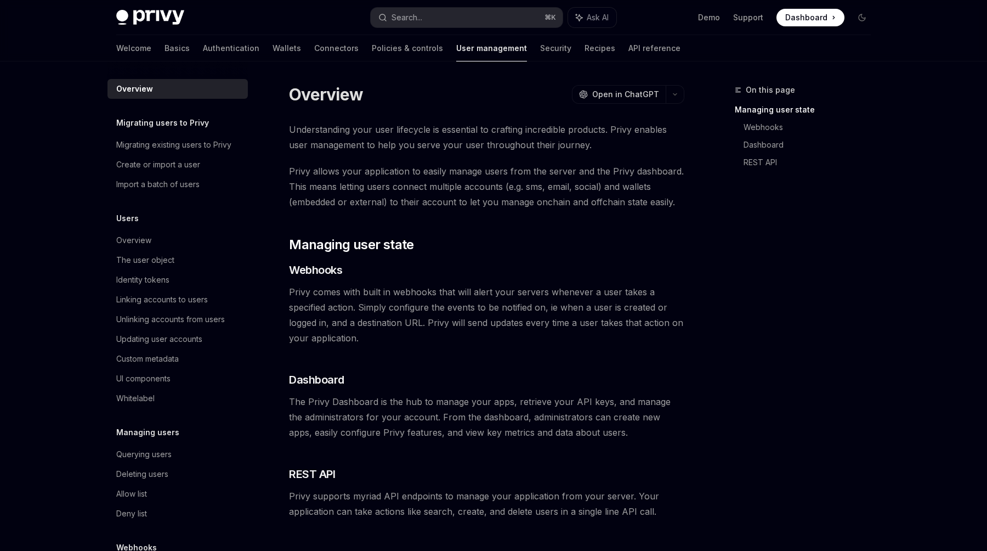
scroll to position [61, 0]
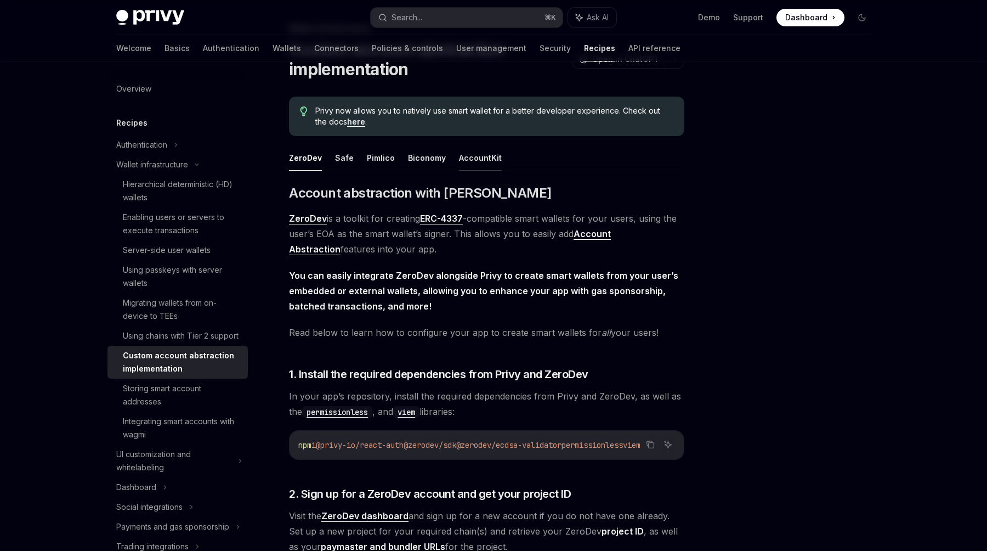
click at [478, 163] on button "AccountKit" at bounding box center [480, 158] width 43 height 26
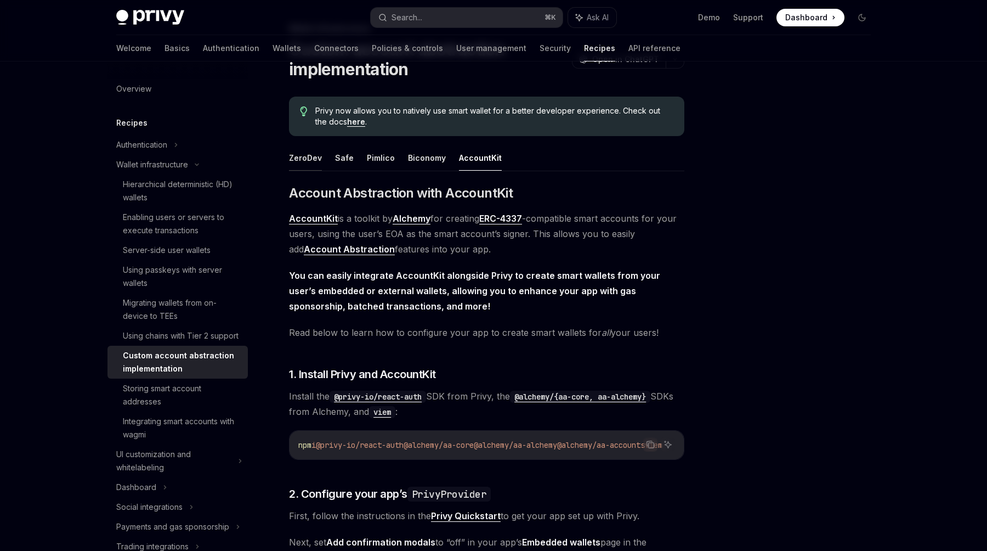
click at [306, 157] on button "ZeroDev" at bounding box center [305, 158] width 33 height 26
type textarea "*"
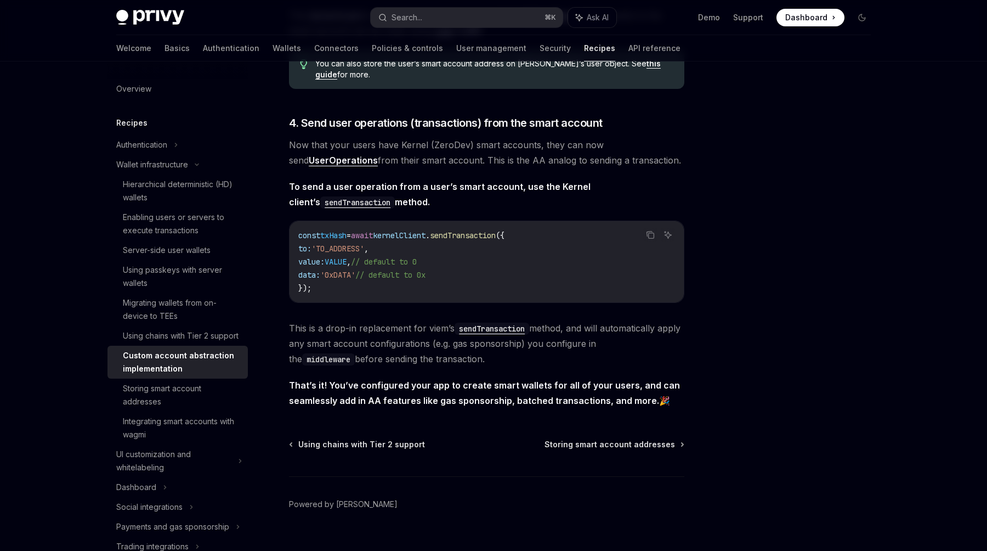
scroll to position [2197, 0]
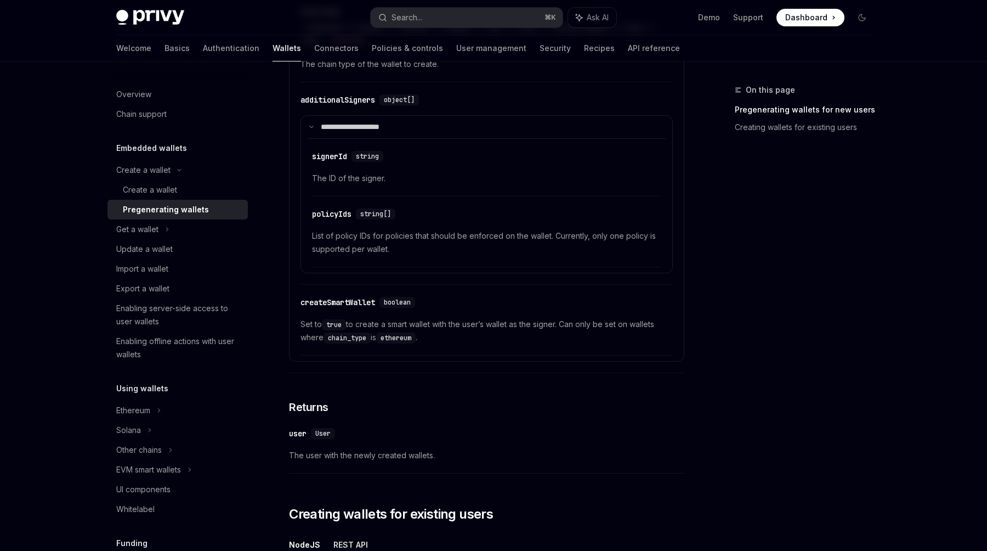
scroll to position [826, 0]
click at [347, 341] on code "chain_type" at bounding box center [347, 337] width 47 height 11
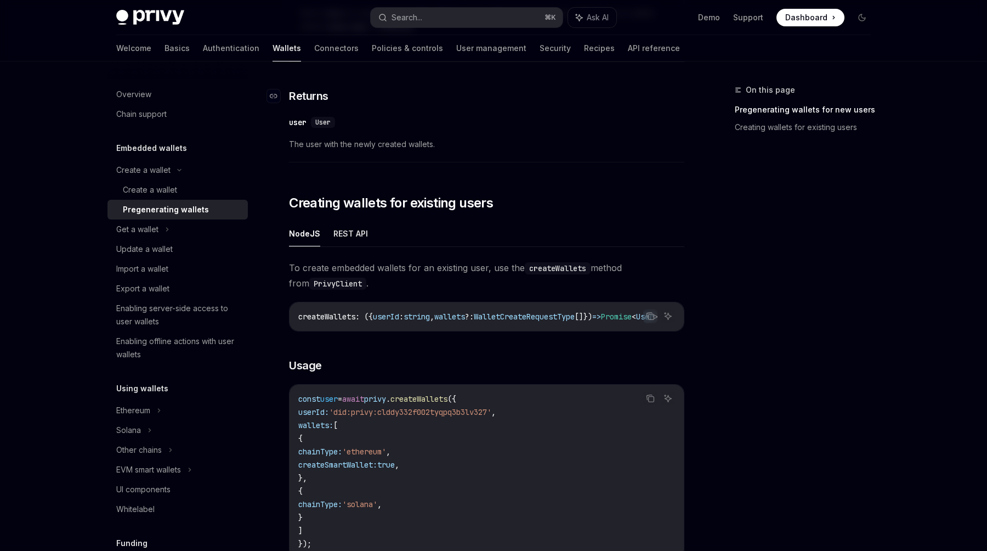
scroll to position [1156, 0]
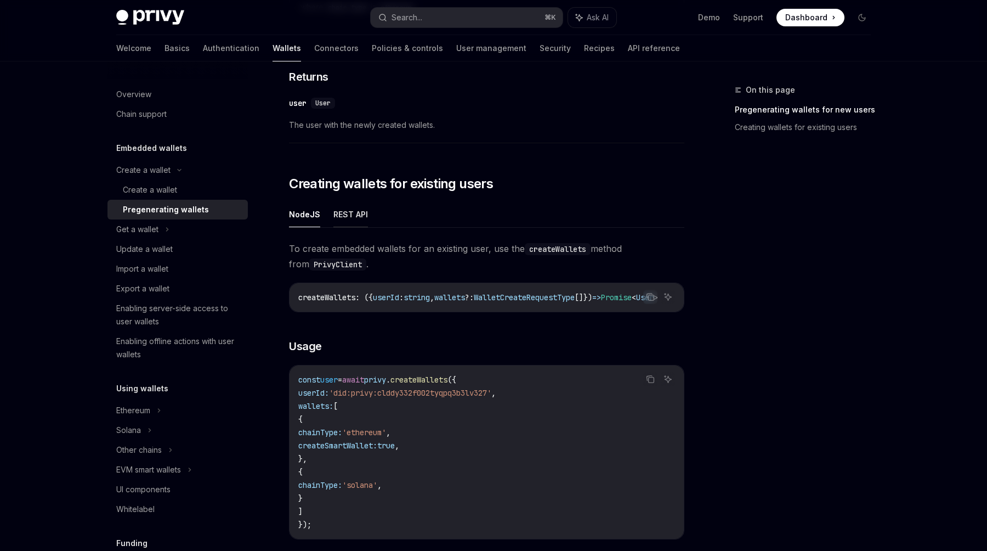
click at [354, 218] on button "REST API" at bounding box center [351, 214] width 35 height 26
type textarea "*"
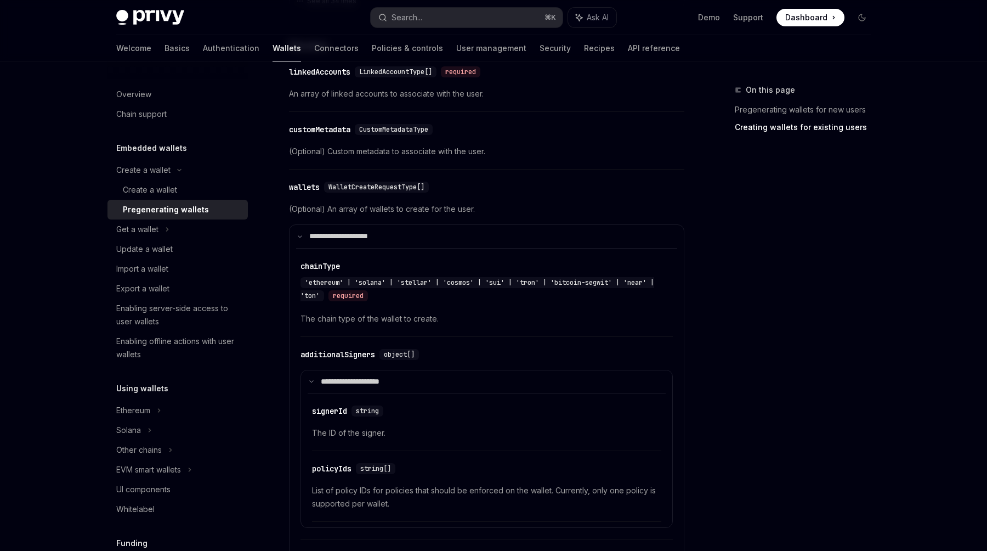
scroll to position [568, 0]
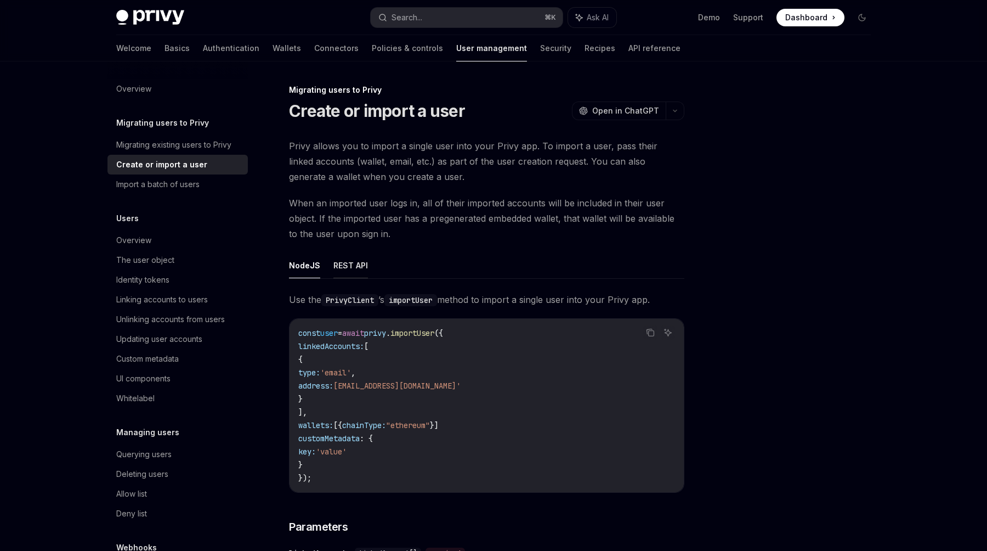
click at [358, 265] on button "REST API" at bounding box center [351, 265] width 35 height 26
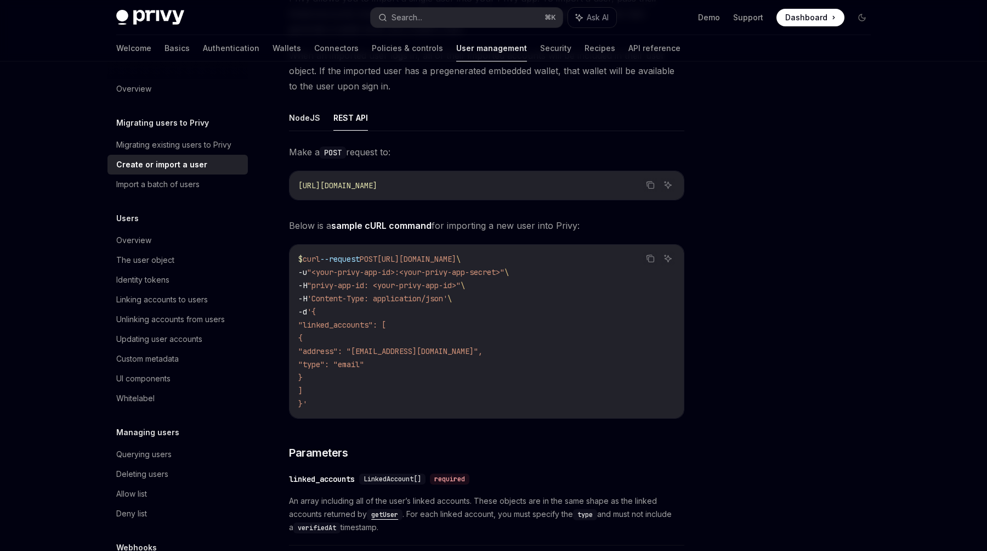
scroll to position [87, 0]
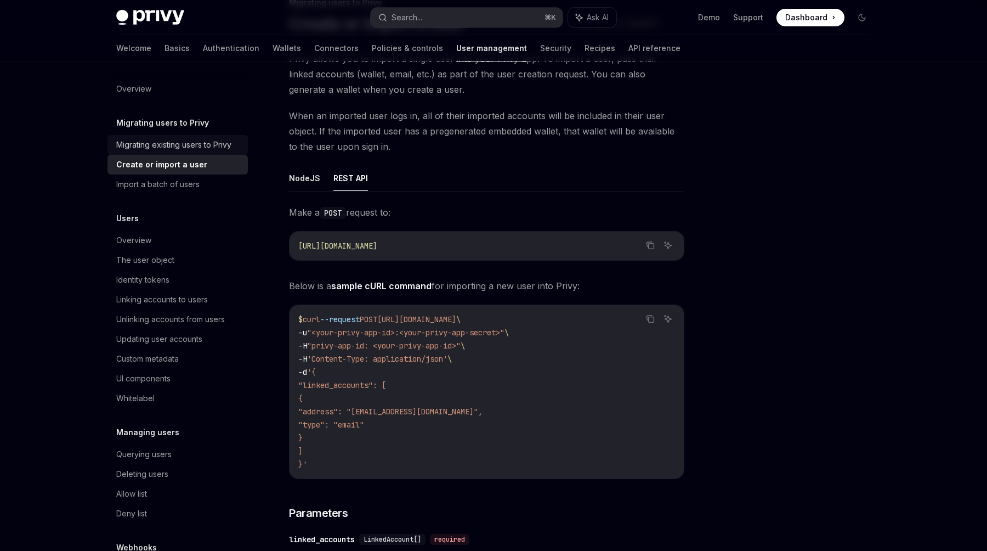
click at [210, 142] on div "Migrating existing users to Privy" at bounding box center [173, 144] width 115 height 13
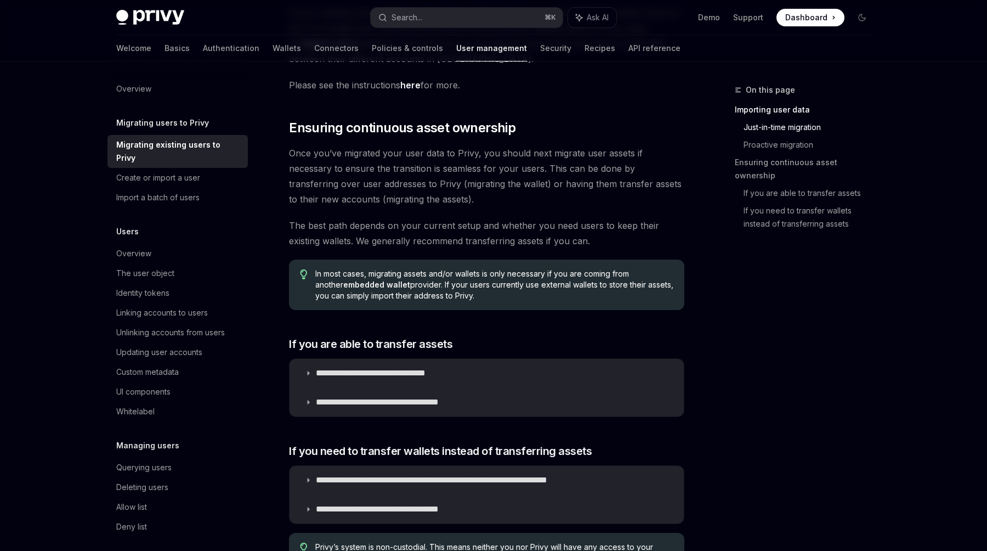
scroll to position [1240, 0]
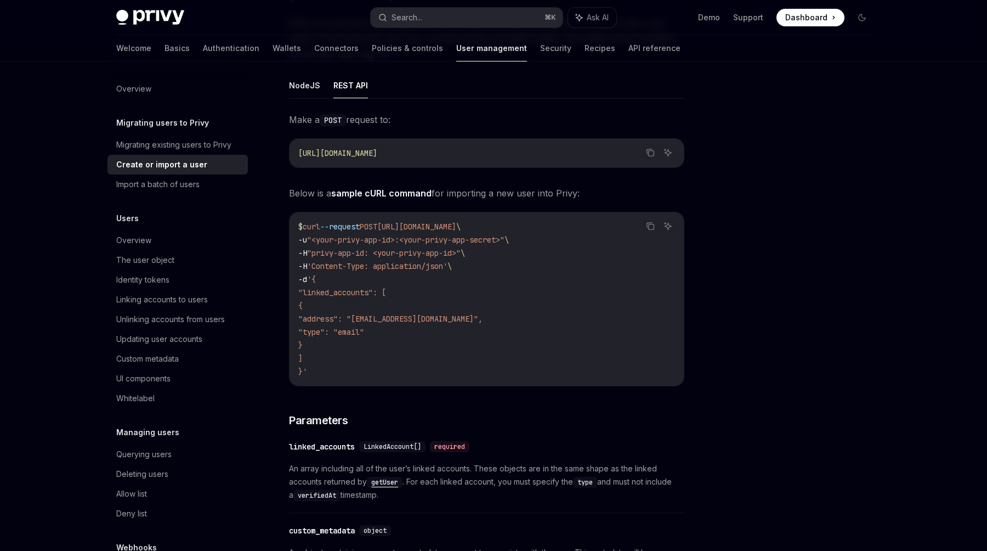
type textarea "*"
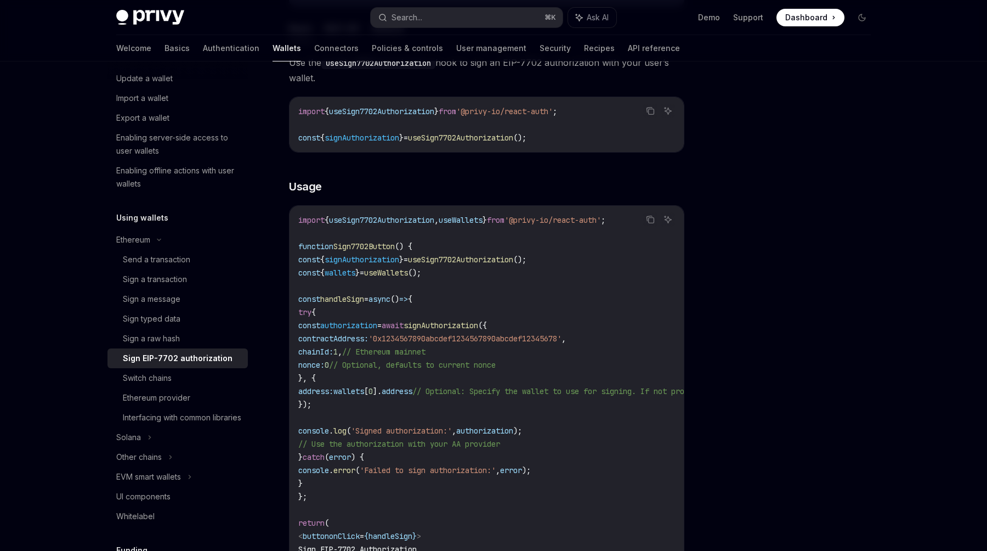
click at [562, 341] on span "'0x1234567890abcdef1234567890abcdef12345678'" at bounding box center [465, 339] width 193 height 10
